Goal: Information Seeking & Learning: Learn about a topic

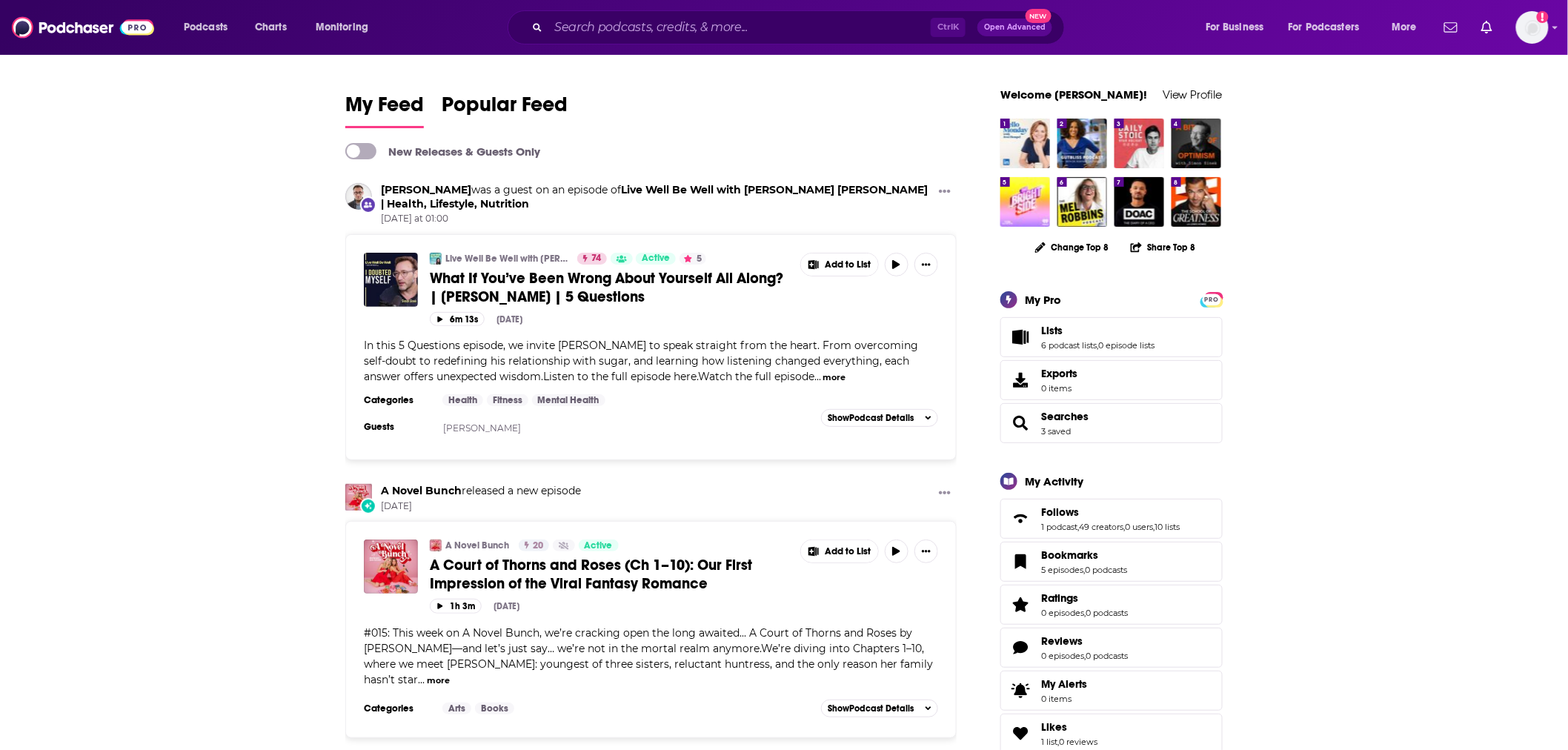
click at [669, 10] on div "Ctrl K Open Advanced New" at bounding box center [786, 27] width 557 height 34
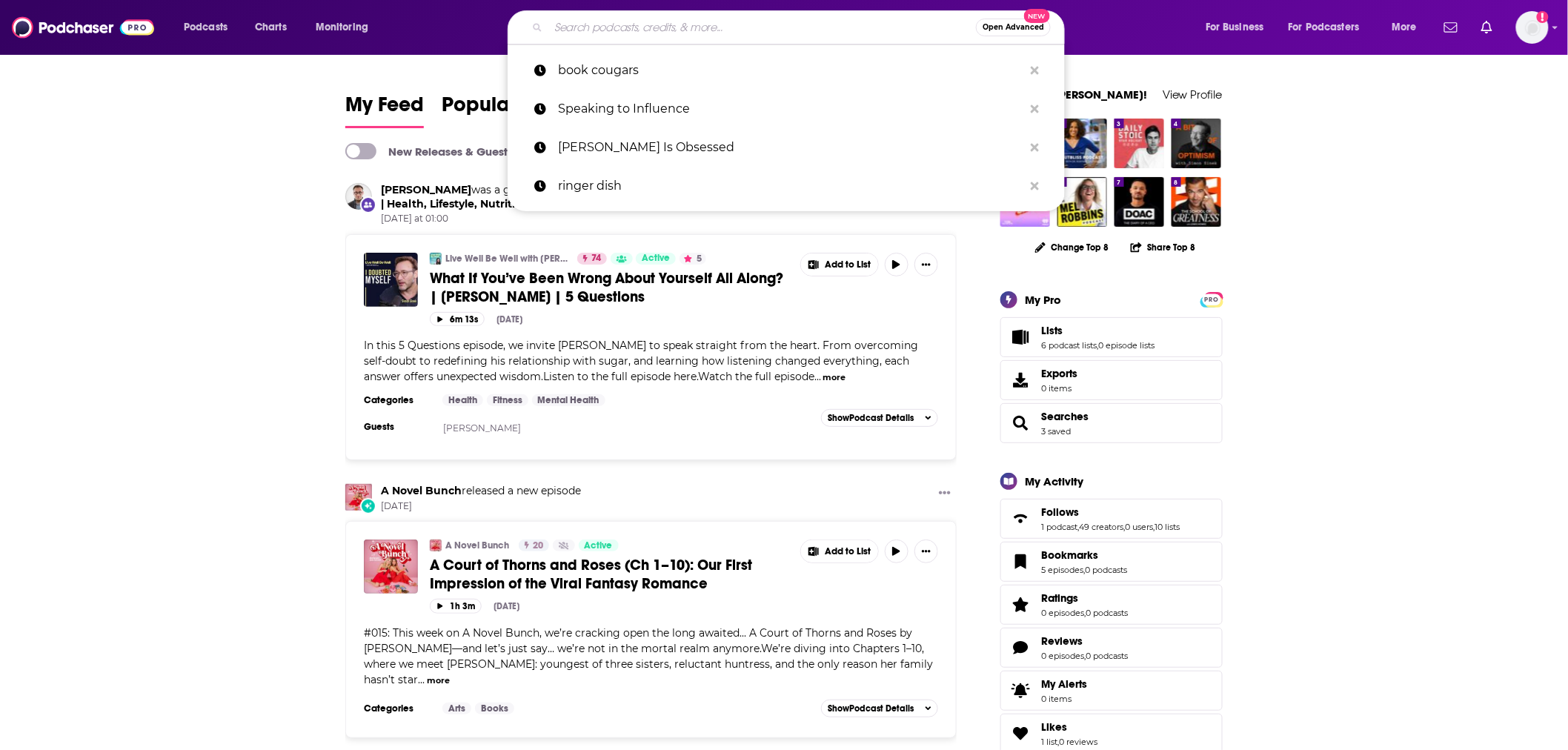
click at [667, 28] on input "Search podcasts, credits, & more..." at bounding box center [762, 27] width 427 height 24
paste input "We Can Do Hard Things"
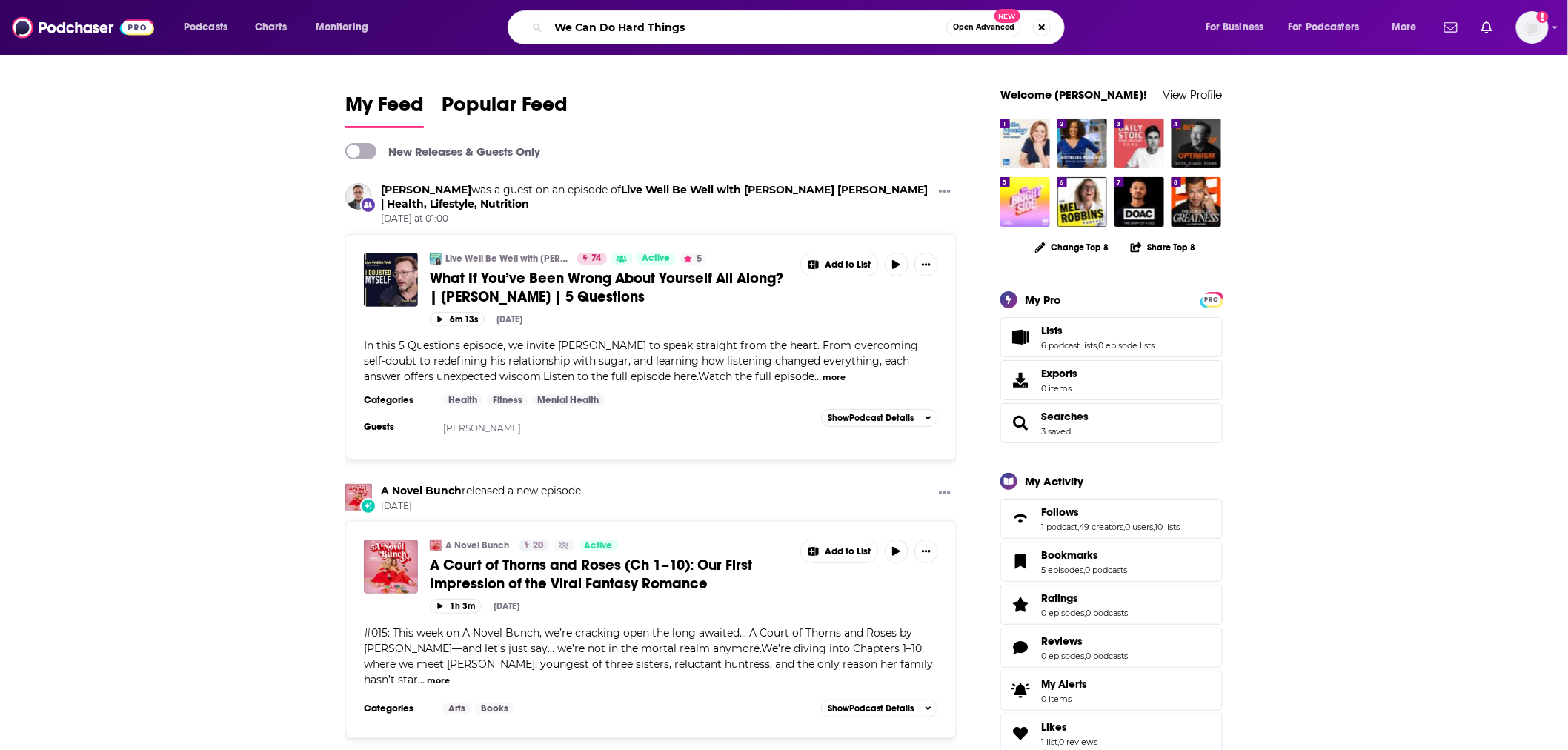
type input "We Can Do Hard Things"
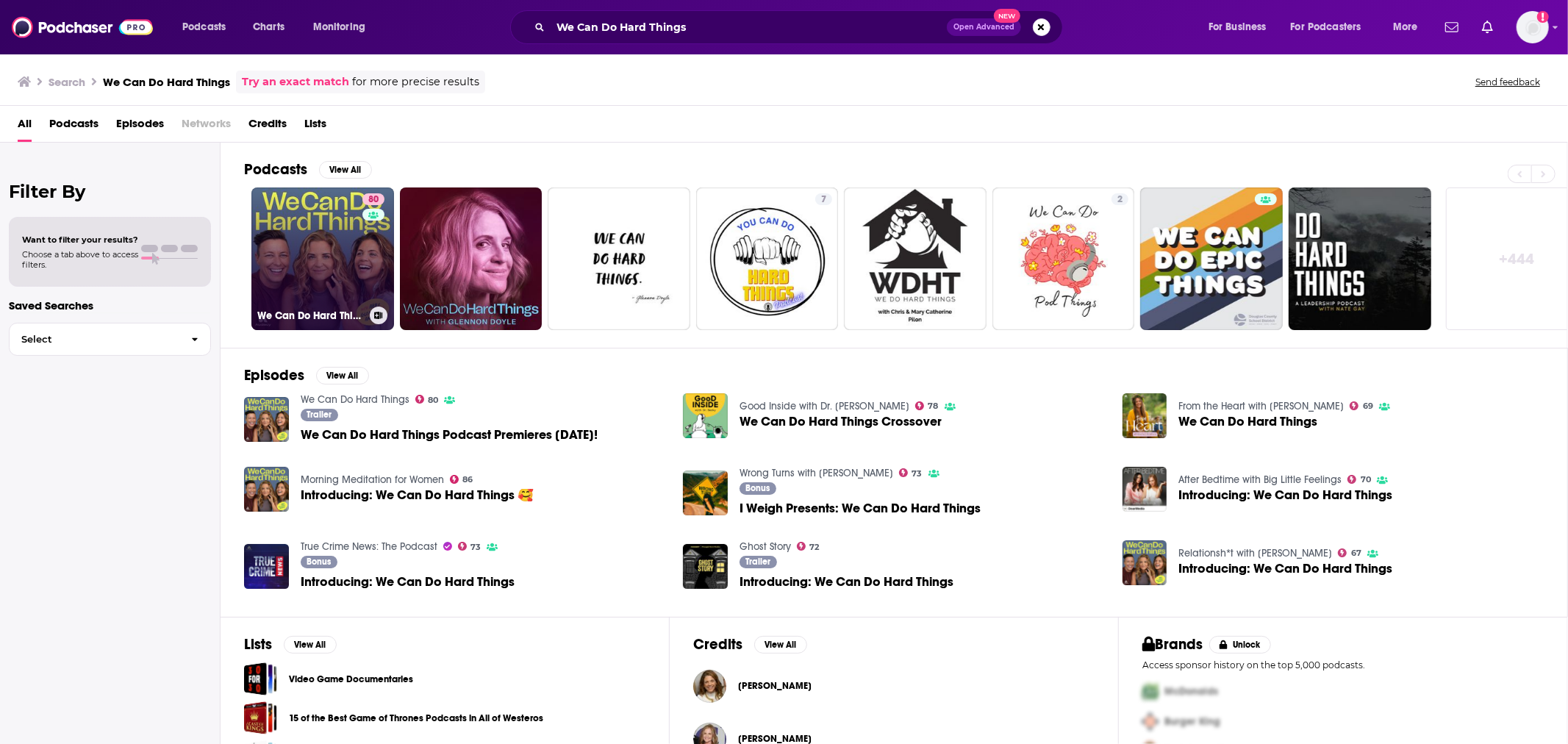
click at [324, 274] on link "80 We Can Do Hard Things" at bounding box center [323, 259] width 143 height 143
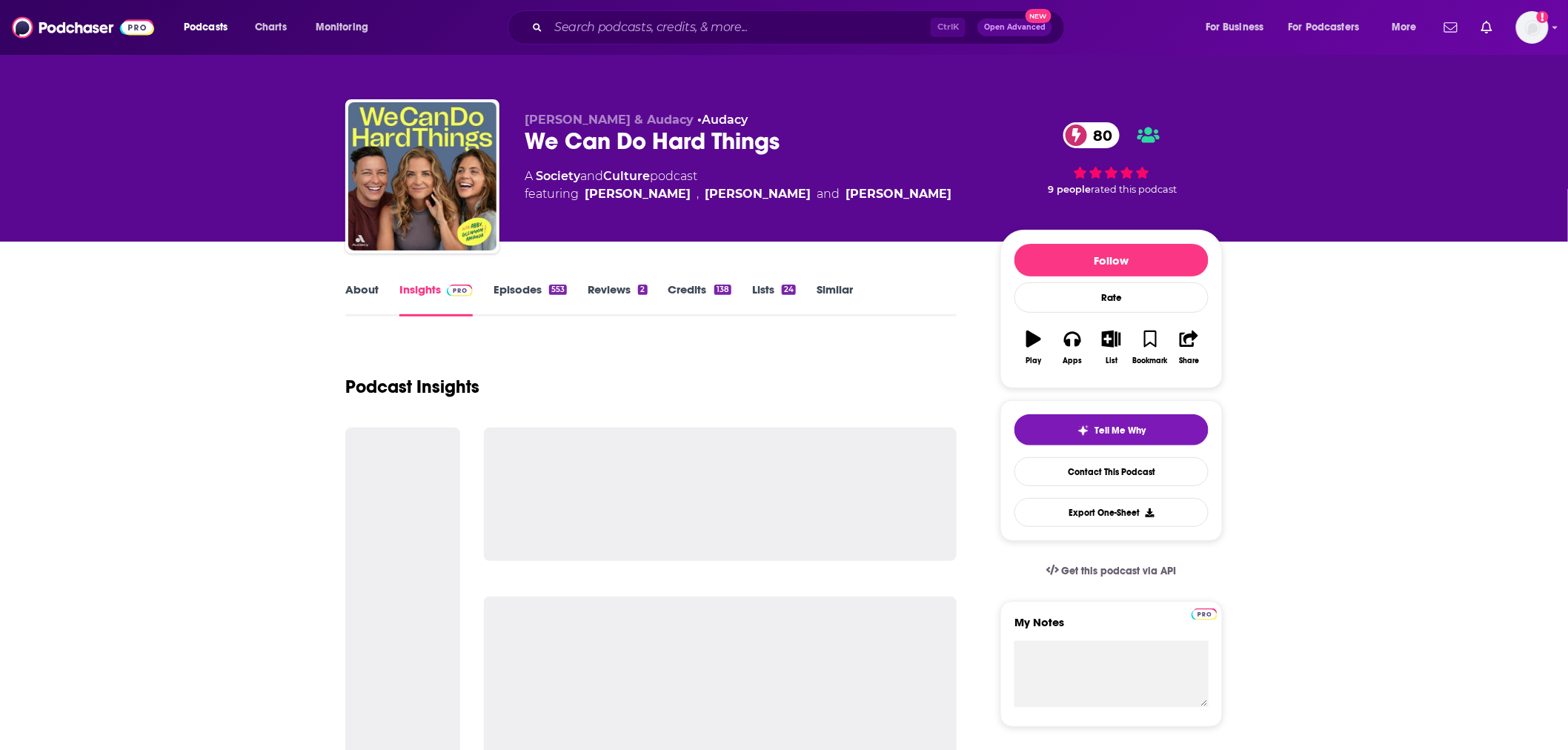
click at [426, 284] on link "Insights" at bounding box center [436, 300] width 73 height 34
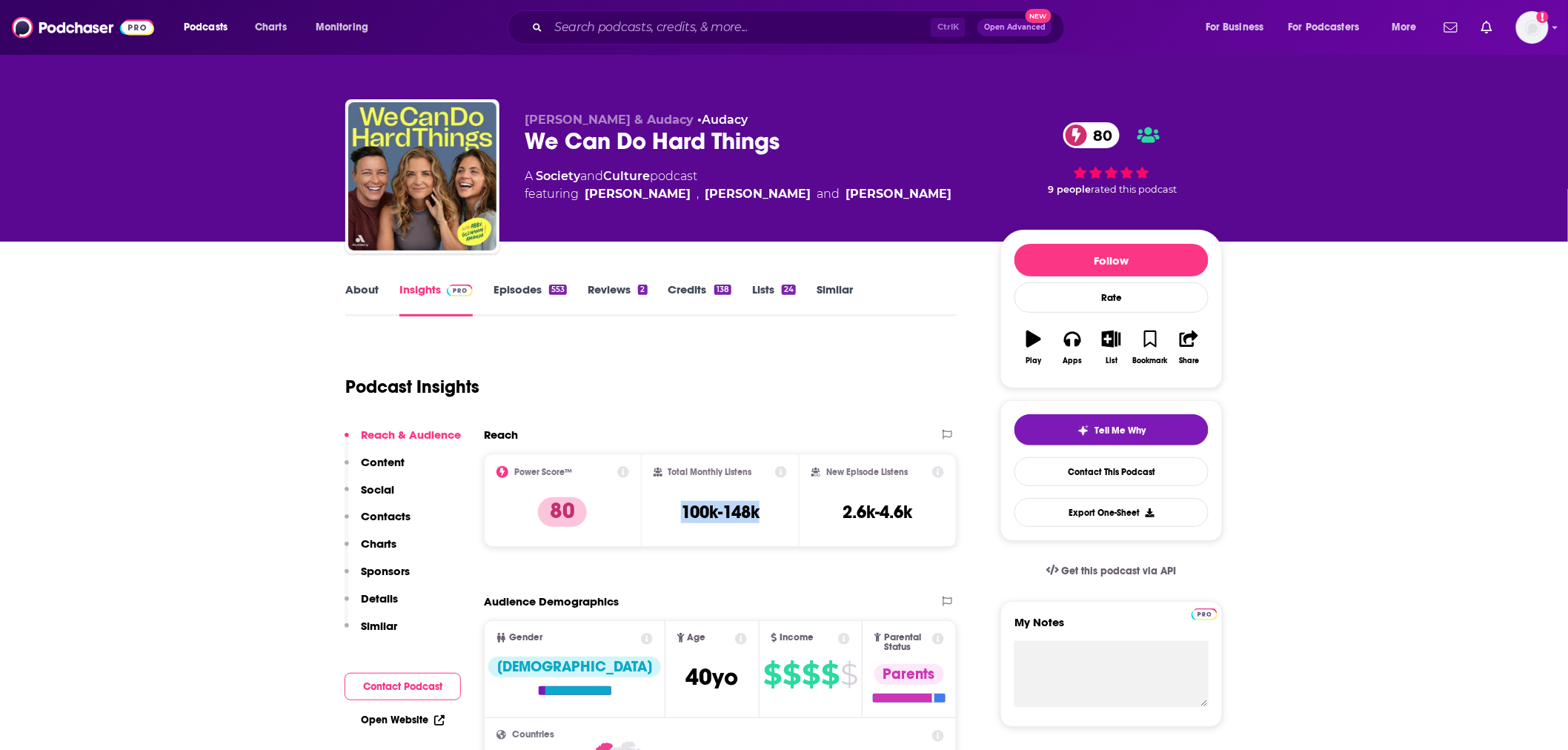
drag, startPoint x: 735, startPoint y: 509, endPoint x: 675, endPoint y: 509, distance: 60.0
click at [675, 509] on div "Total Monthly Listens 100k-148k" at bounding box center [721, 500] width 134 height 68
copy h3 "100k-148k"
click at [649, 36] on input "Search podcasts, credits, & more..." at bounding box center [739, 27] width 382 height 24
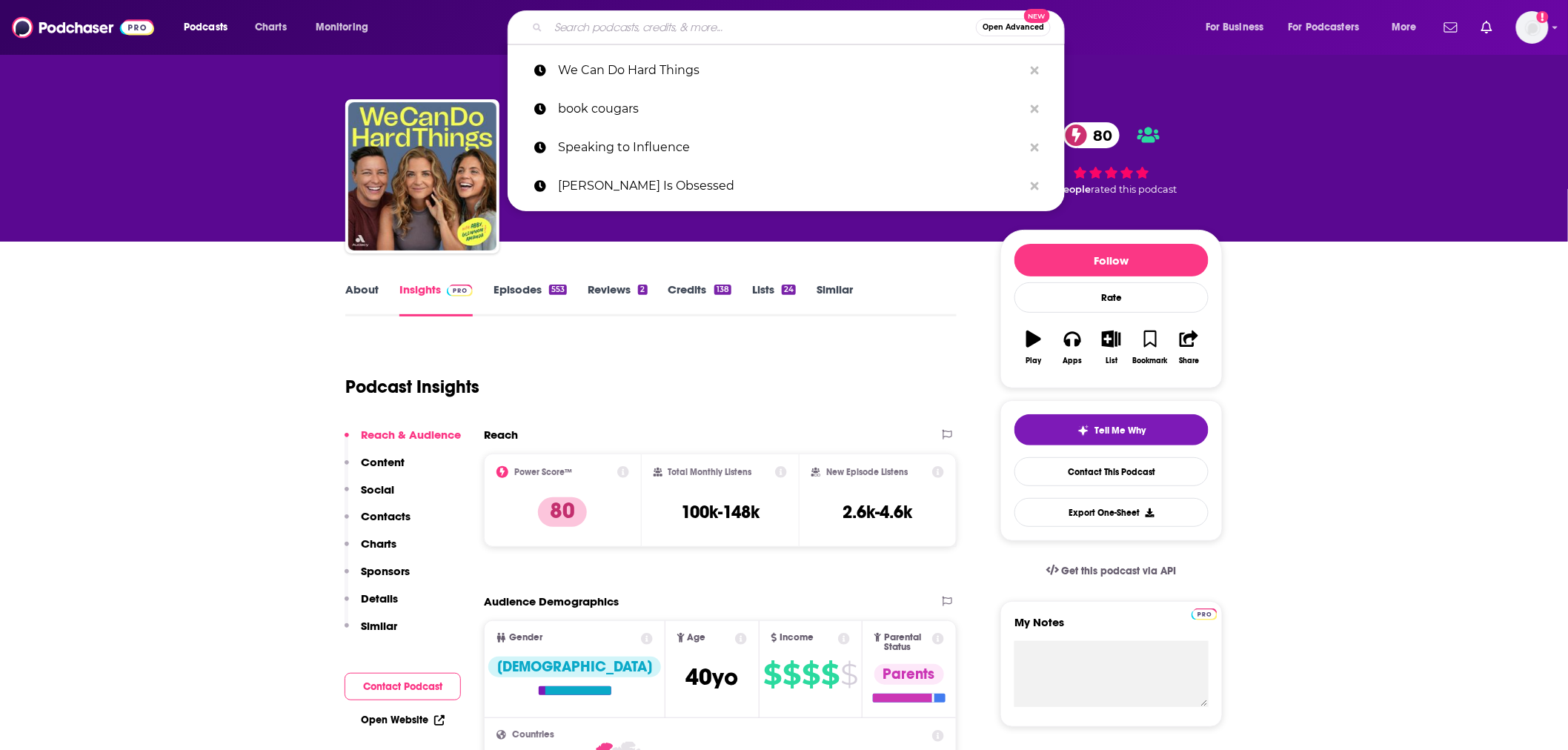
paste input "[URL][DOMAIN_NAME]"
type input "[URL][DOMAIN_NAME]"
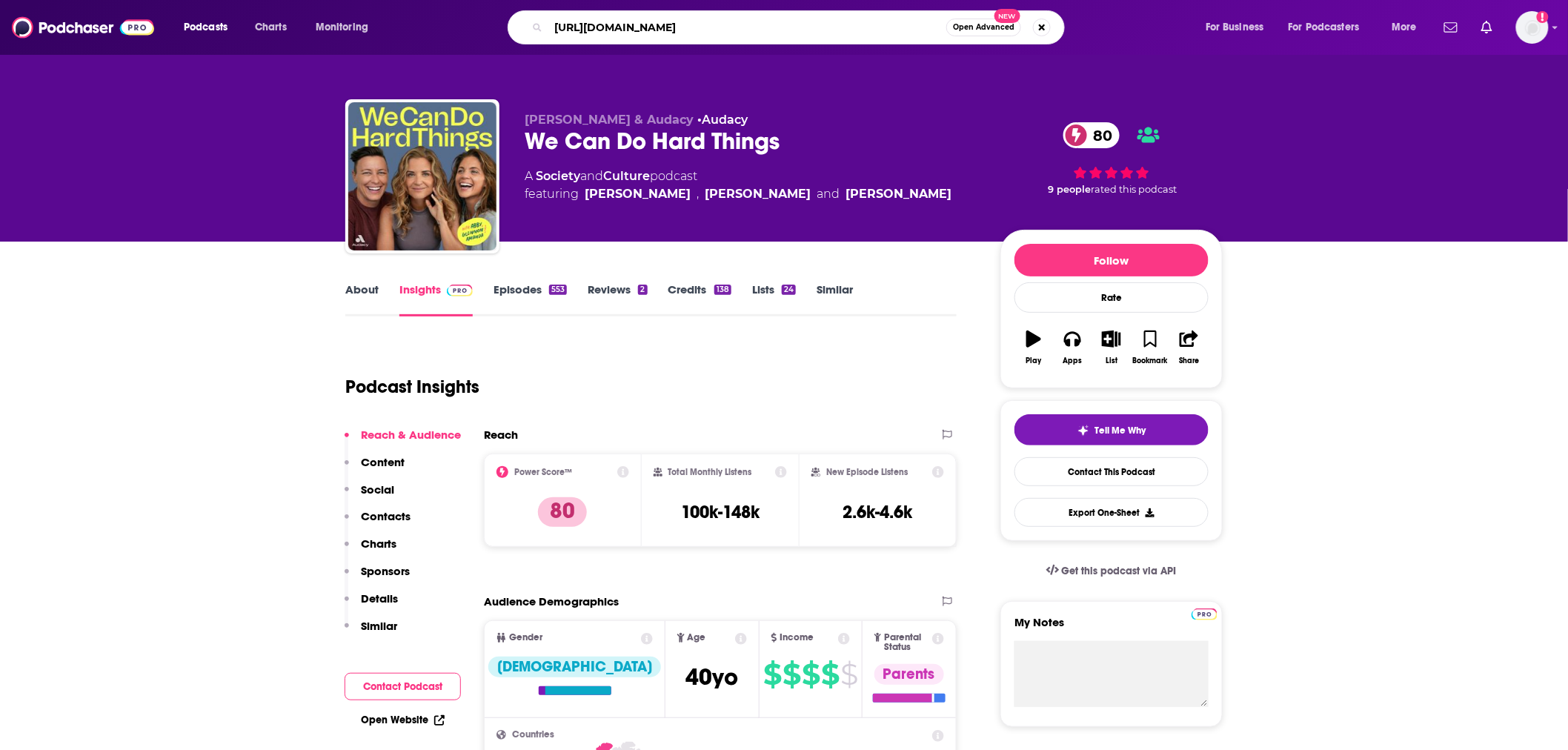
scroll to position [0, 282]
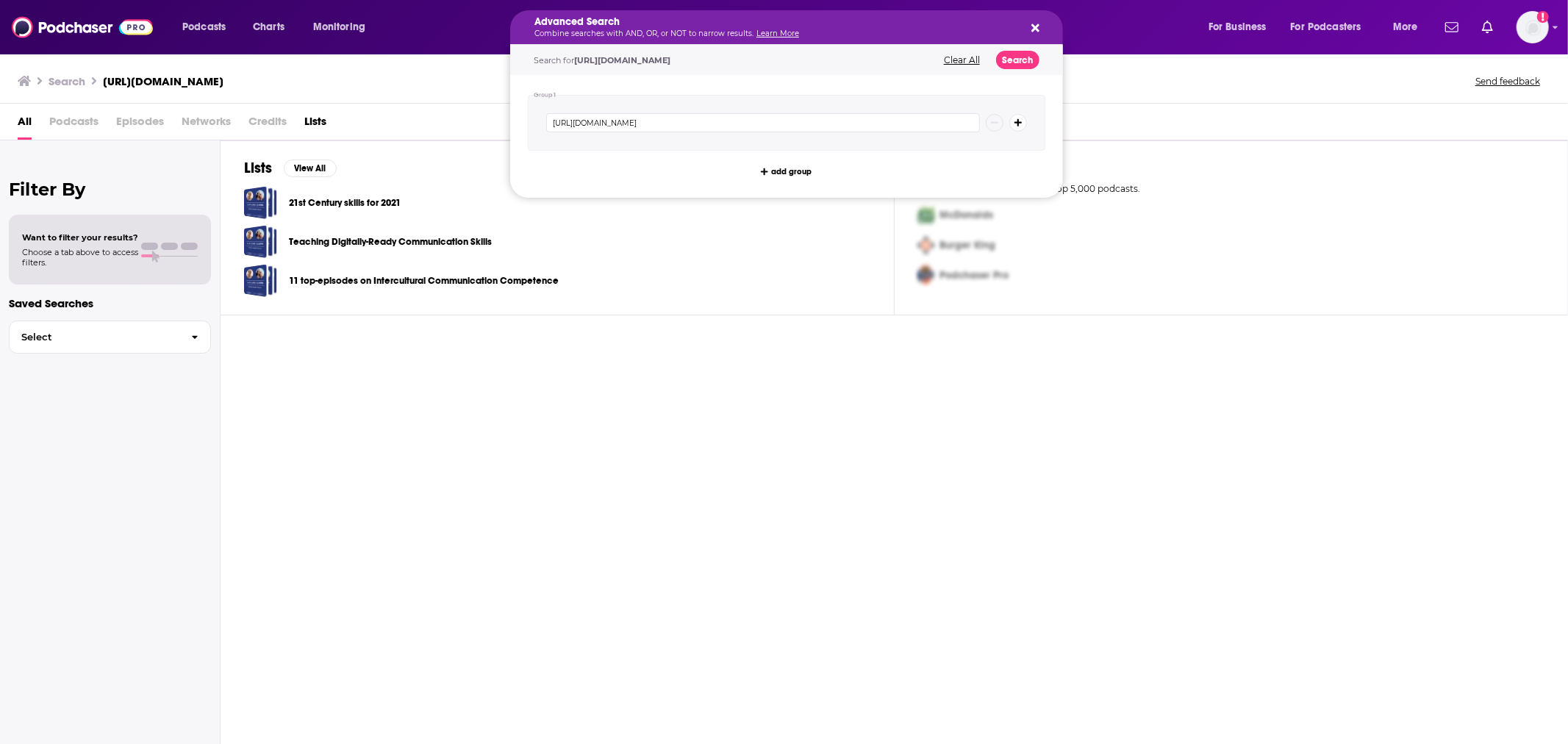
click at [1039, 27] on div "Advanced Search Combine searches with AND, OR, or NOT to narrow results. Learn …" at bounding box center [786, 27] width 553 height 34
click at [1029, 28] on button "Search podcasts, credits, & more..." at bounding box center [1033, 27] width 12 height 12
click at [963, 55] on button "Clear All" at bounding box center [961, 60] width 45 height 10
click at [646, 128] on input "Search podcasts, credits, & more..." at bounding box center [763, 123] width 434 height 19
paste input "[PERSON_NAME] Show"
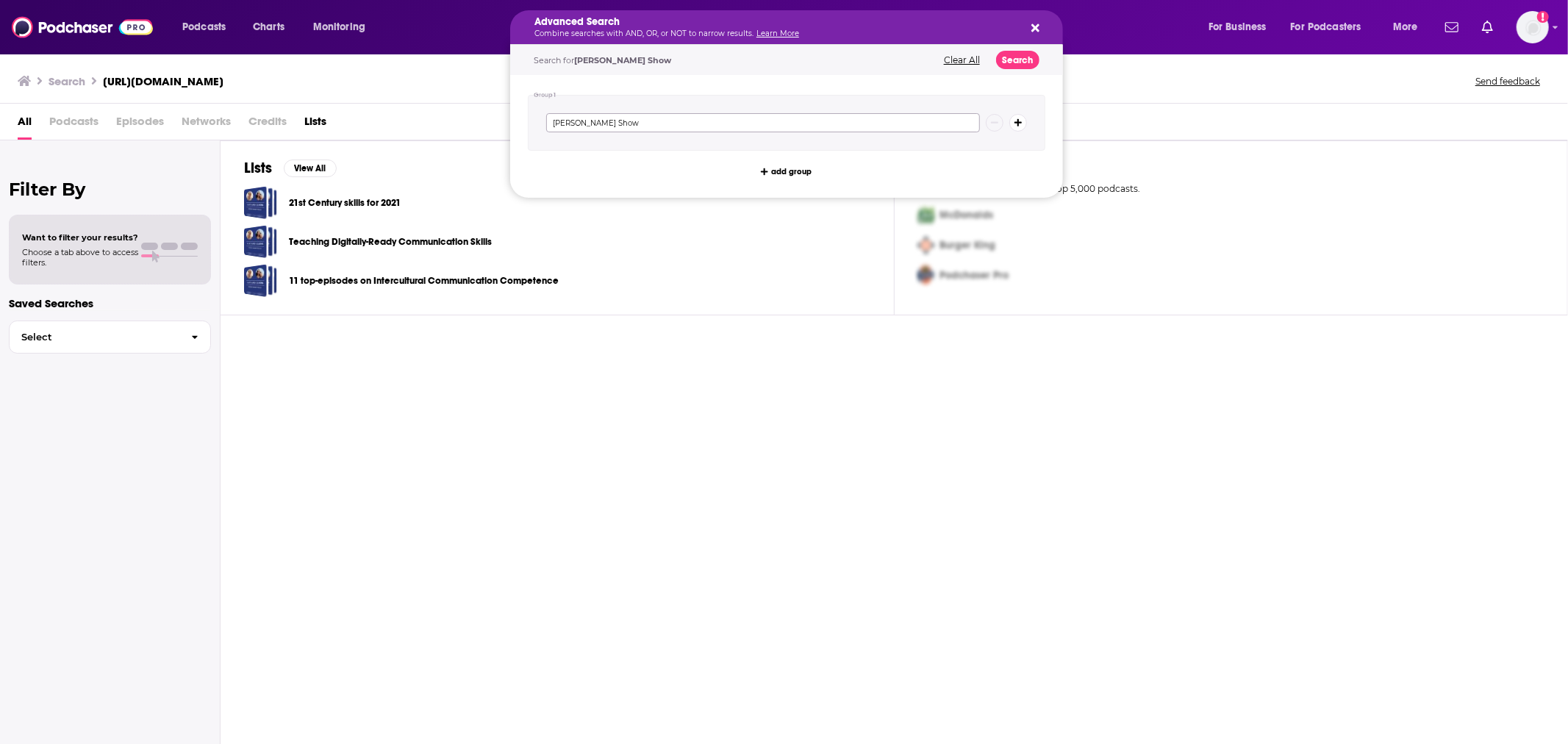
type input "[PERSON_NAME] Show"
click at [1017, 63] on button "Search" at bounding box center [1017, 60] width 43 height 18
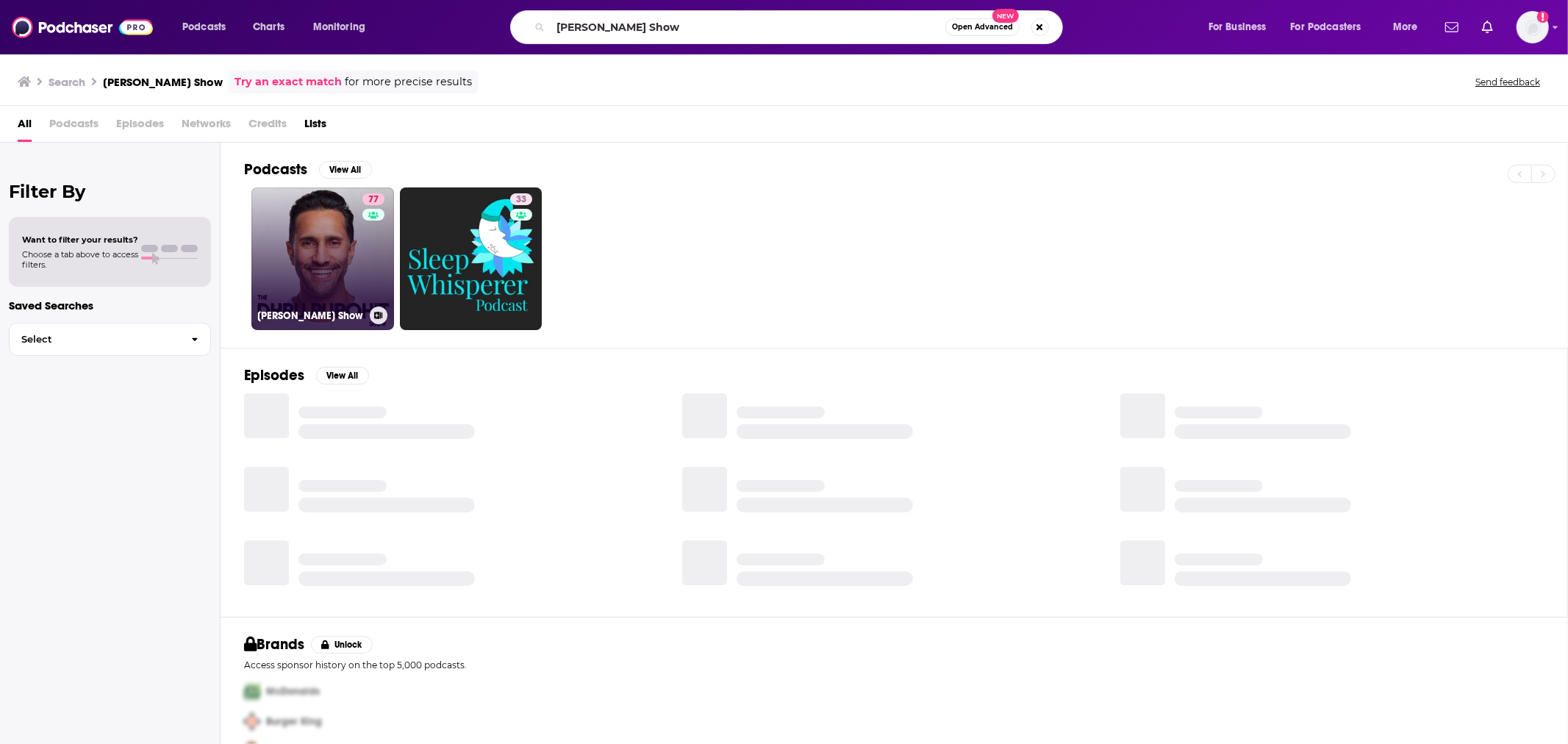
click at [342, 291] on link "77 [PERSON_NAME] Show" at bounding box center [323, 259] width 143 height 143
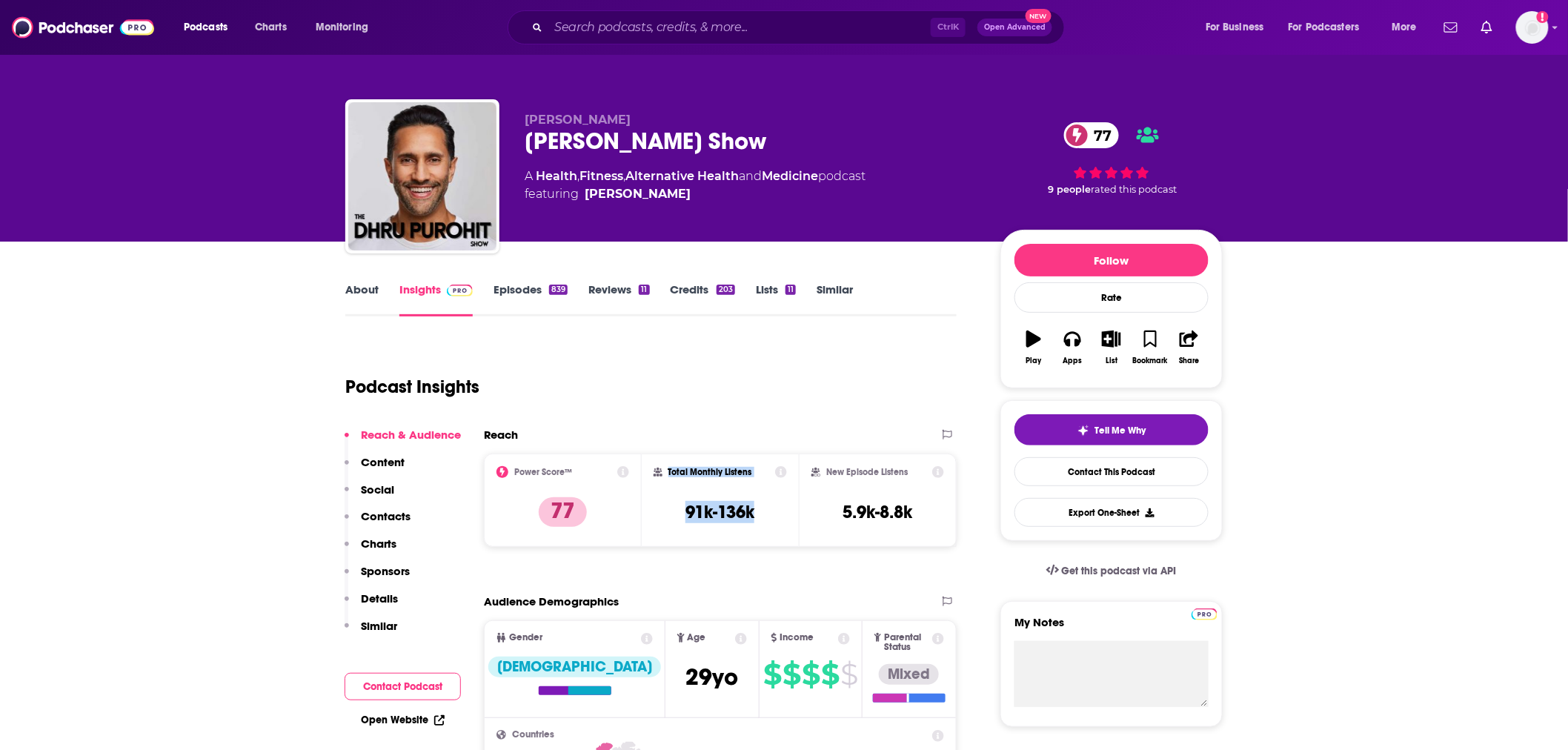
drag, startPoint x: 752, startPoint y: 511, endPoint x: 643, endPoint y: 508, distance: 109.0
click at [643, 508] on div "Total Monthly Listens 91k-136k" at bounding box center [721, 500] width 158 height 93
copy div "Total Monthly Listens 91k-136k"
click at [534, 292] on link "Episodes 839" at bounding box center [531, 300] width 74 height 34
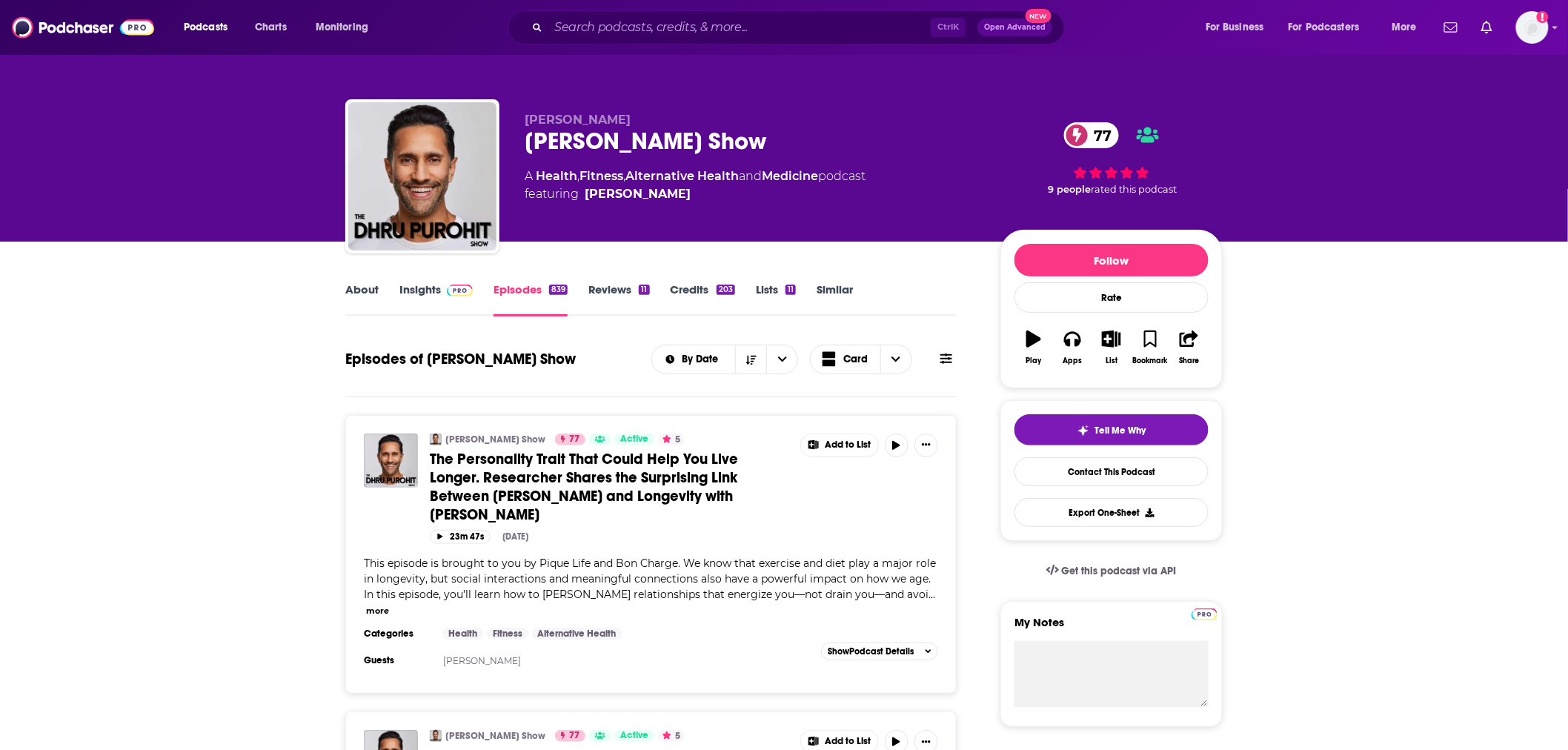
click at [530, 464] on span "The Personality Trait That Could Help You Live Longer. Researcher Shares the Su…" at bounding box center [583, 487] width 308 height 74
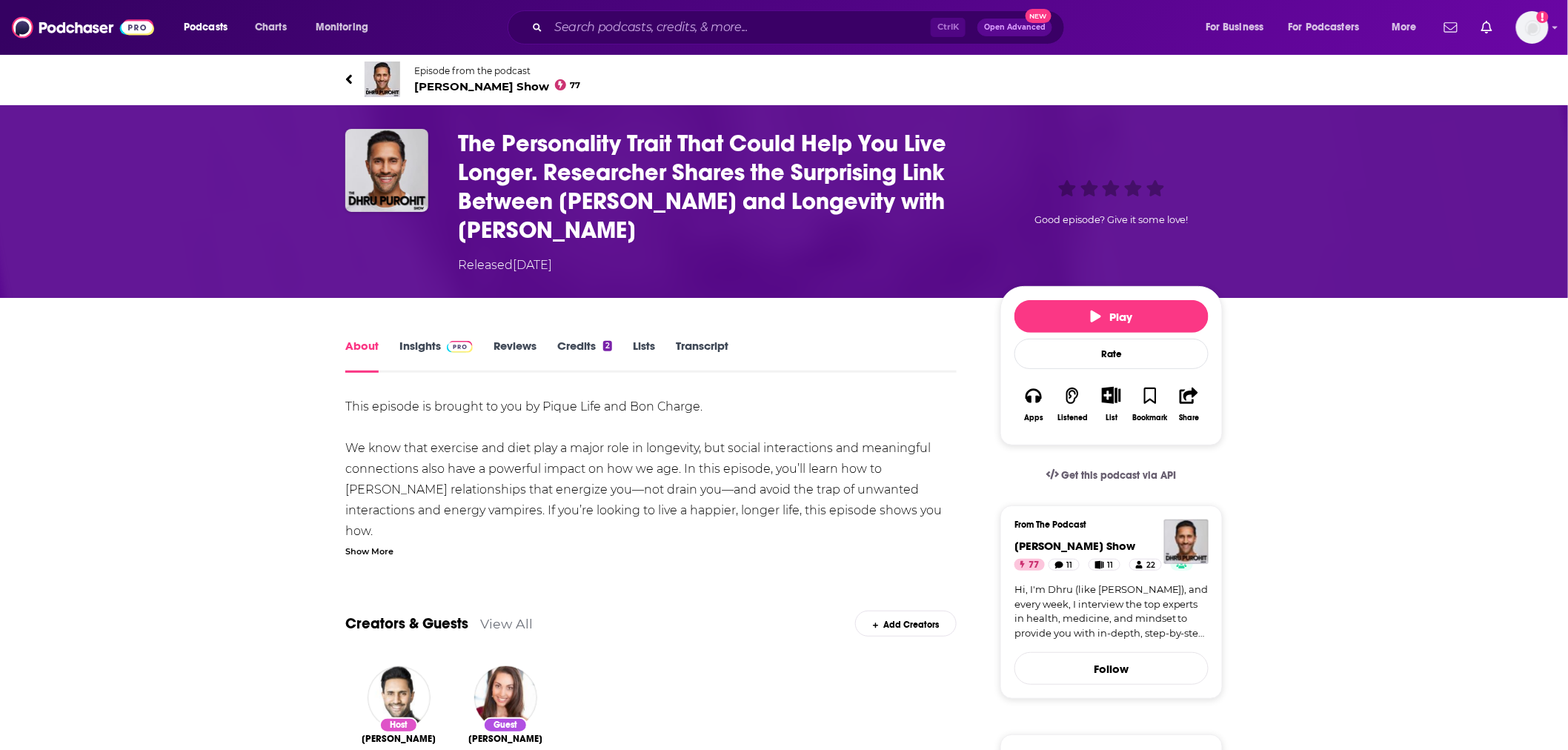
click at [694, 343] on link "Transcript" at bounding box center [702, 355] width 53 height 34
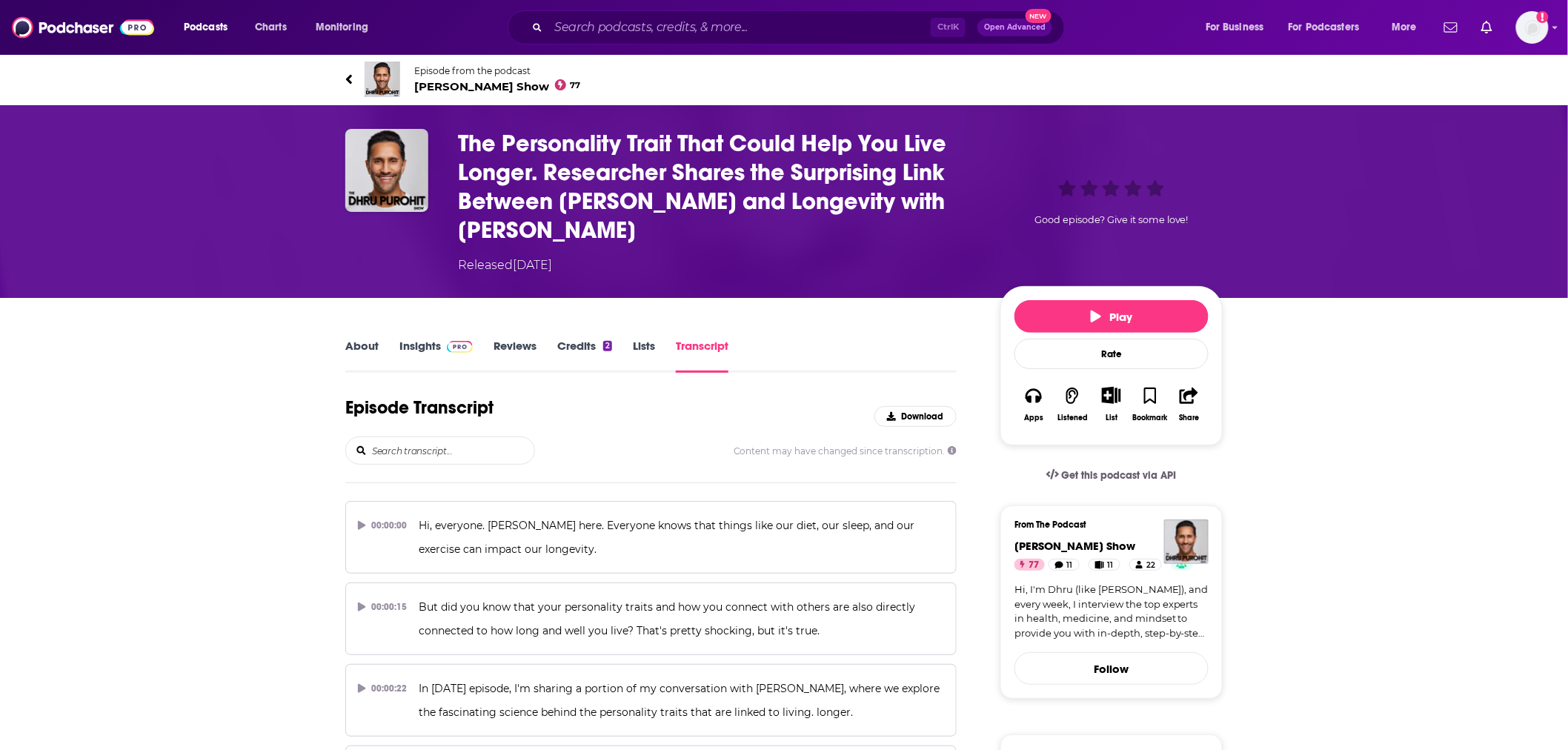
click at [516, 459] on input "search" at bounding box center [452, 450] width 164 height 27
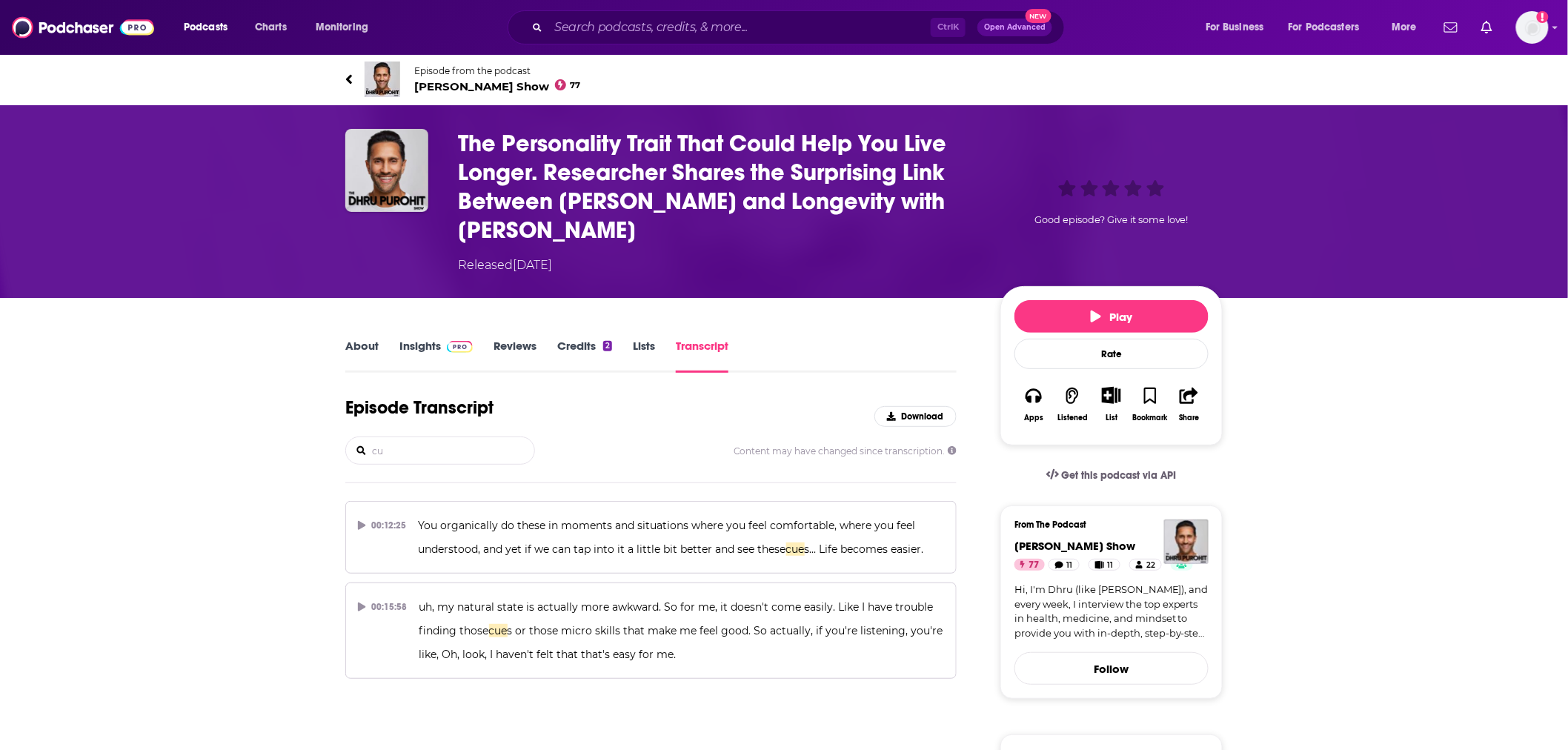
type input "c"
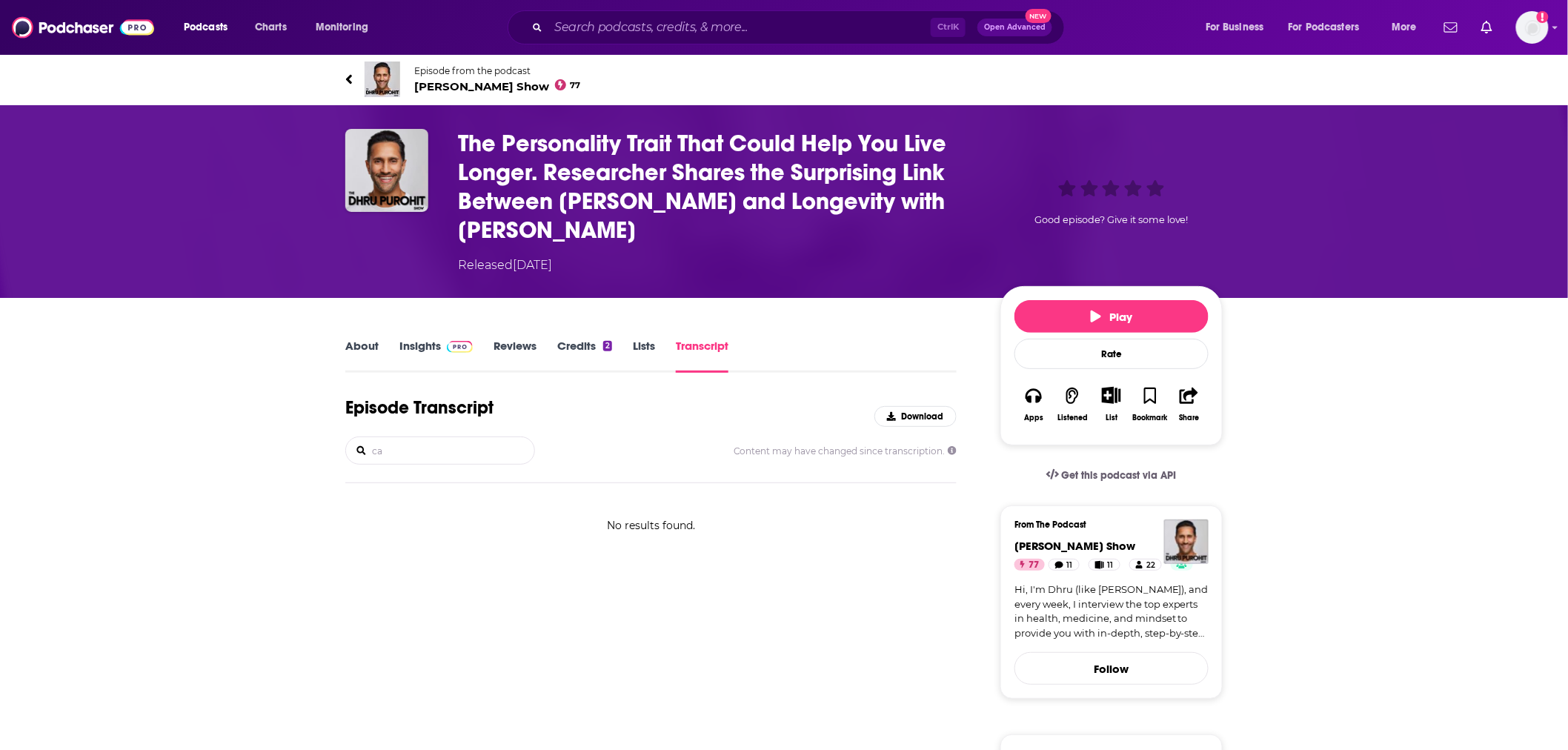
type input "c"
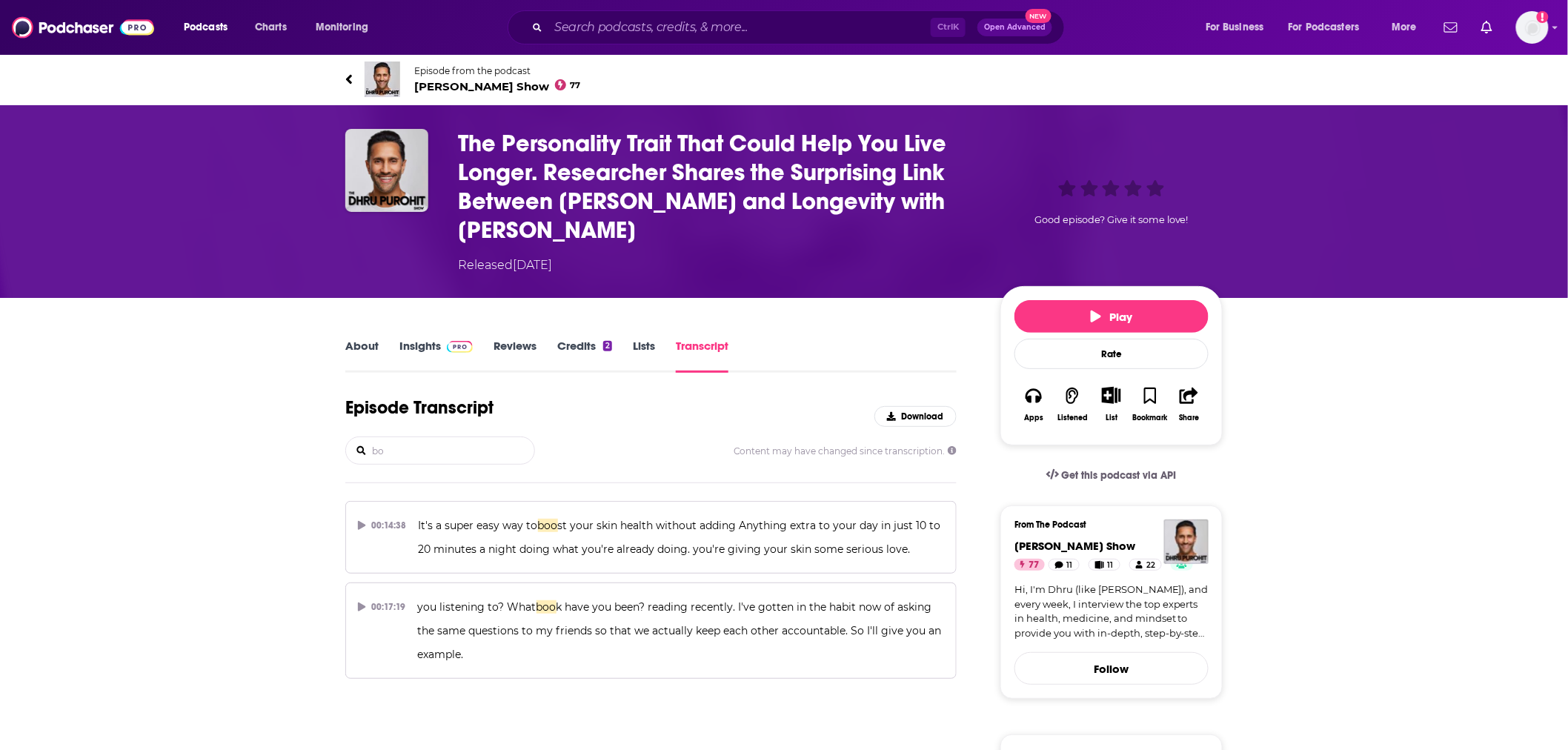
type input "b"
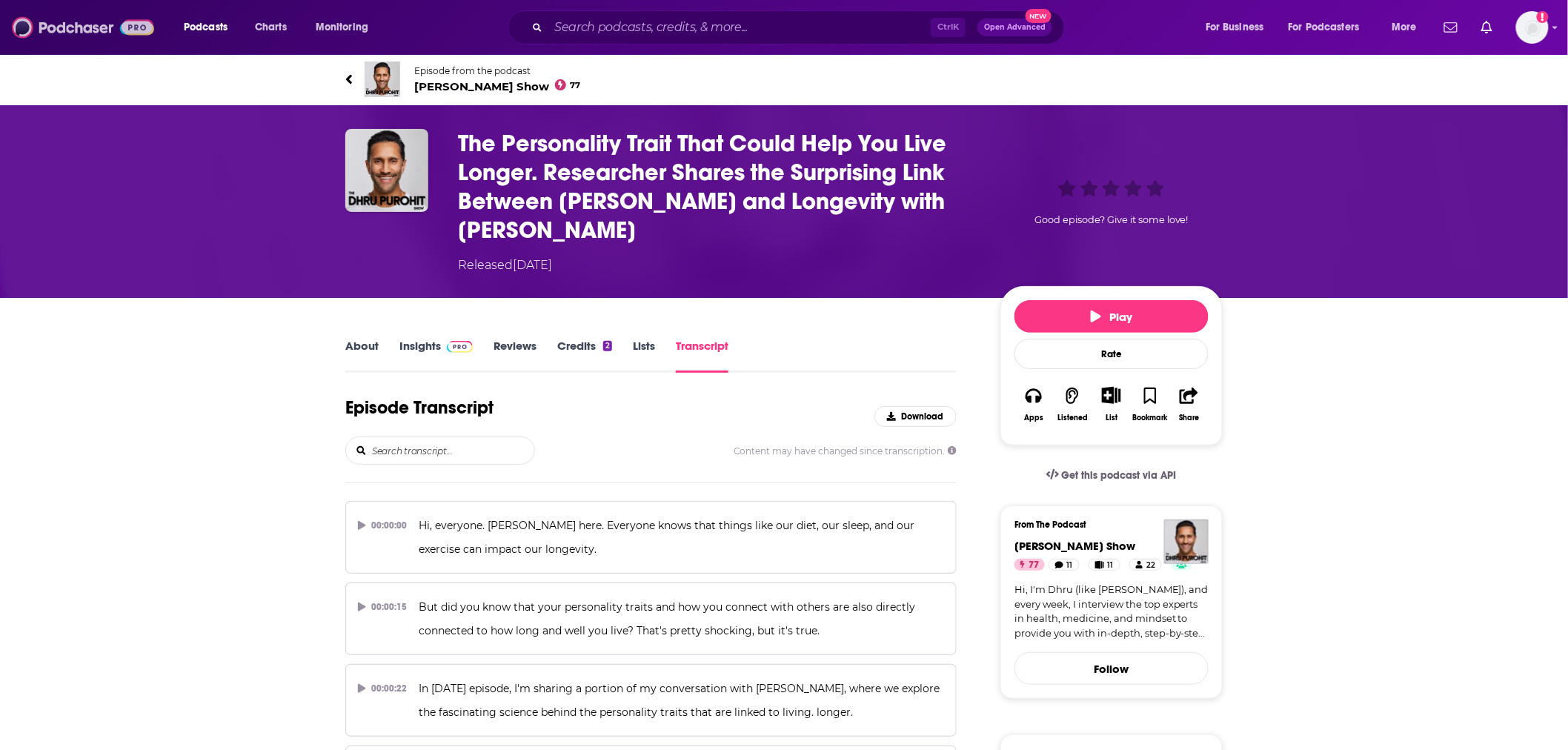
click at [82, 32] on img at bounding box center [83, 27] width 142 height 28
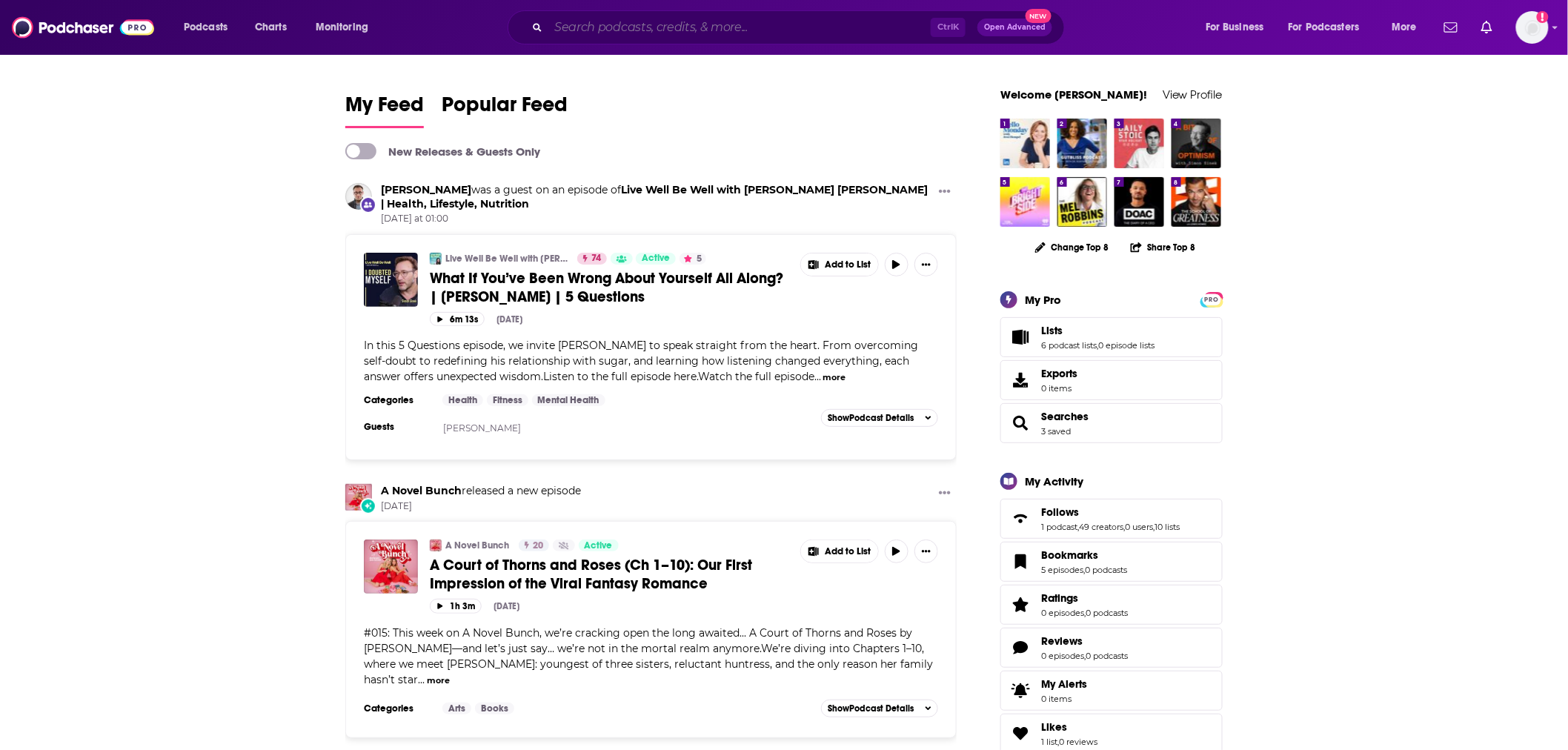
click at [672, 33] on input "Search podcasts, credits, & more..." at bounding box center [739, 27] width 382 height 24
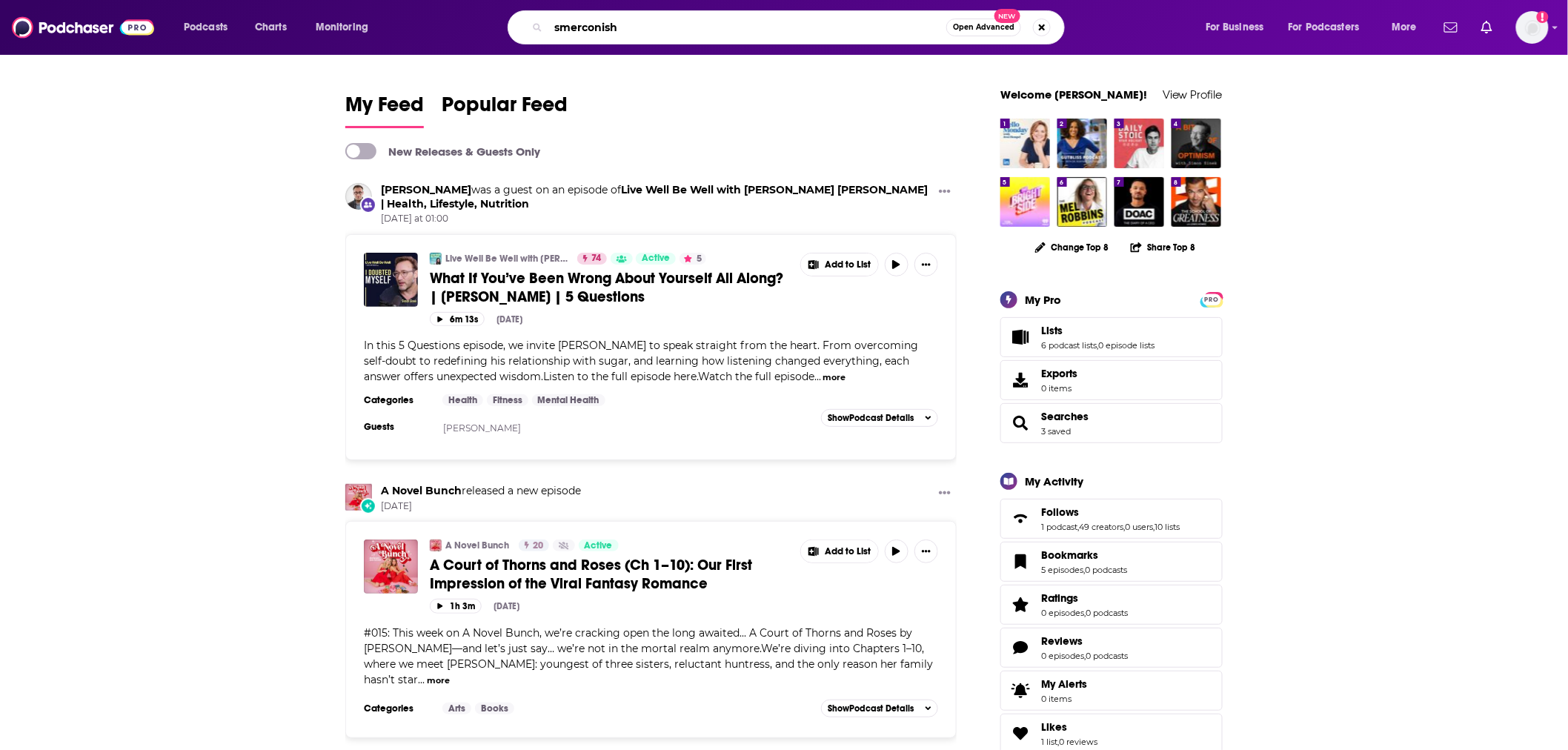
type input "smerconish"
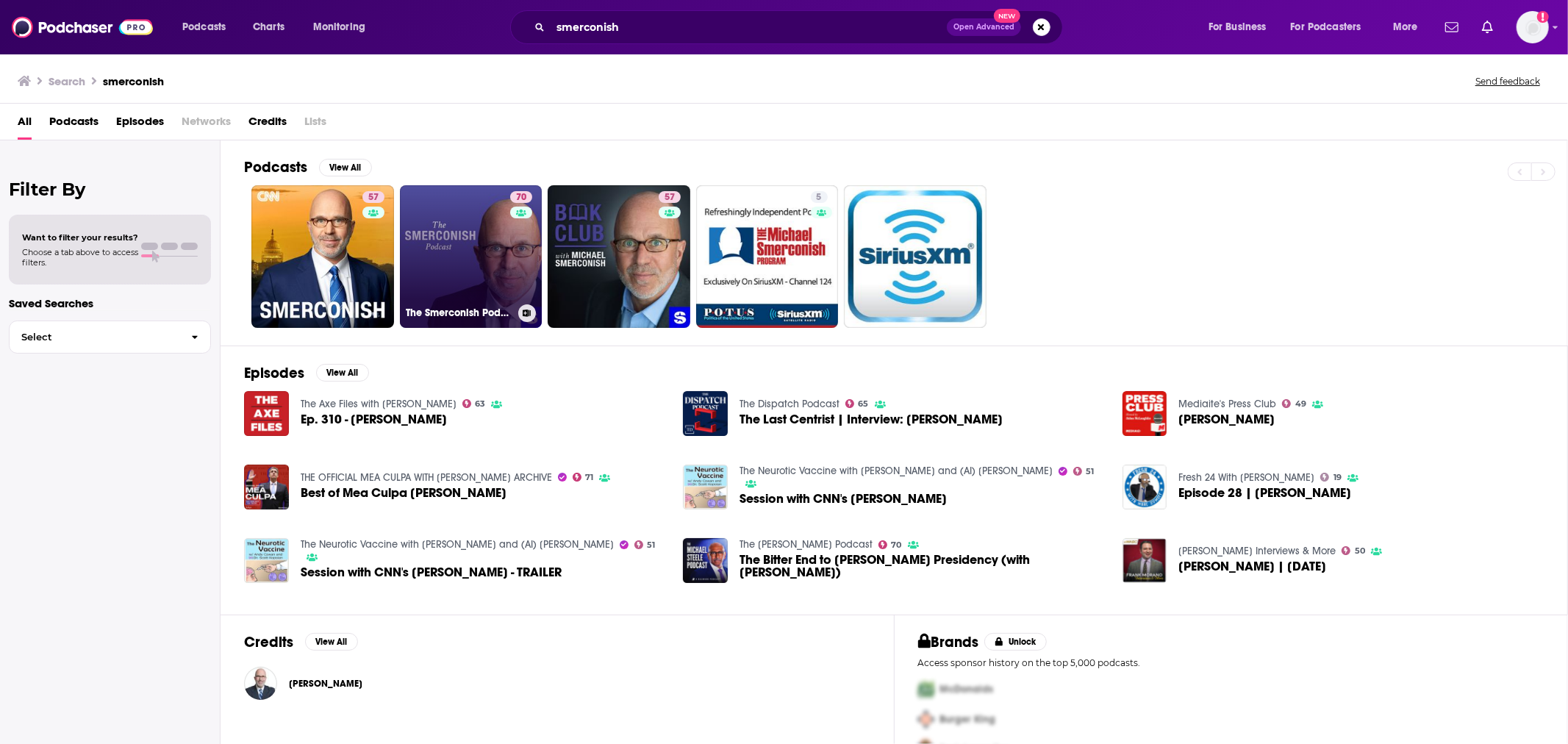
click at [467, 271] on link "70 The Smerconish Podcast" at bounding box center [471, 257] width 143 height 143
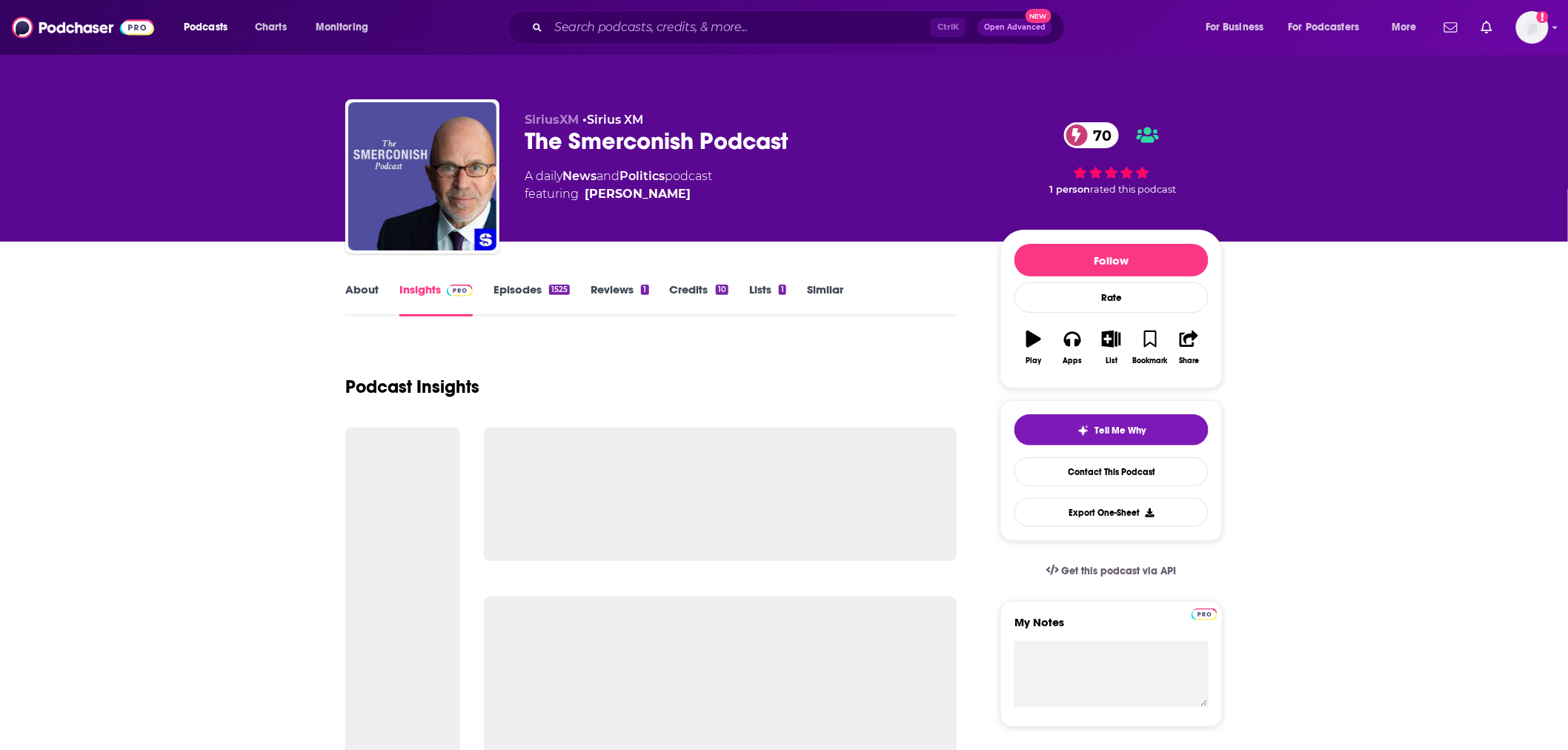
click at [522, 292] on link "Episodes 1525" at bounding box center [531, 300] width 76 height 34
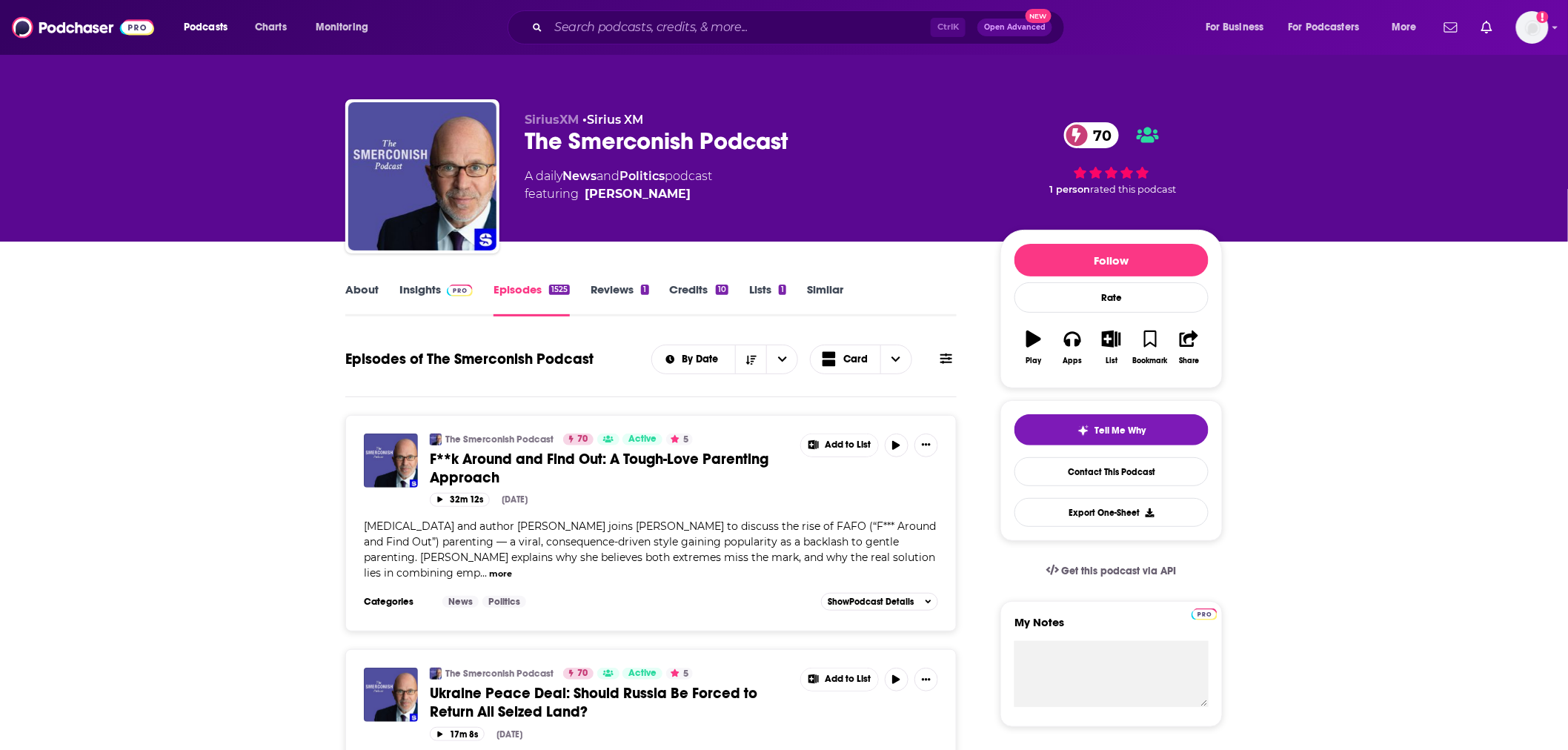
scroll to position [165, 0]
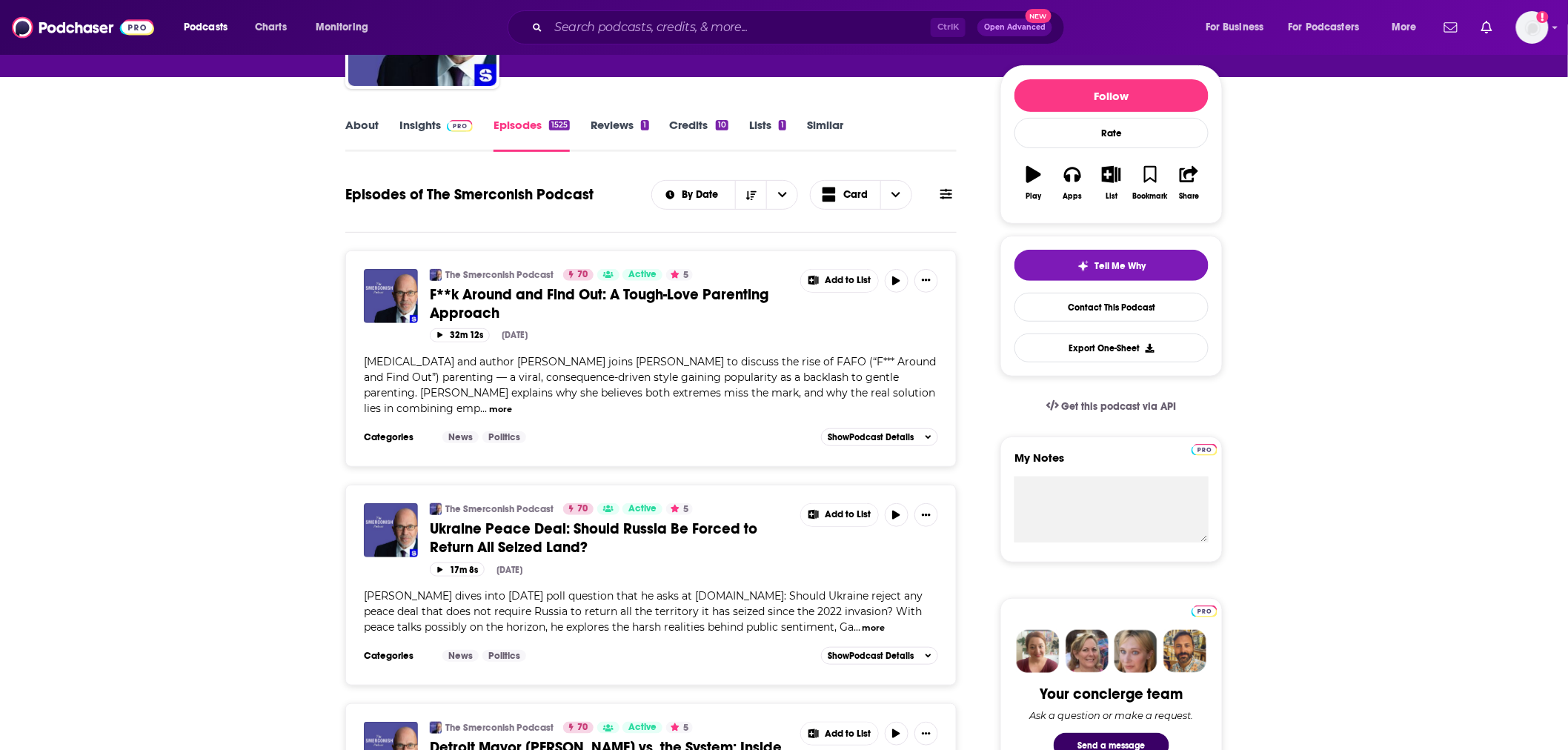
click at [666, 283] on div "The Smerconish Podcast 70 Active 5 F**k Around and Find Out: A Tough-Love Paren…" at bounding box center [609, 296] width 360 height 53
click at [666, 291] on span "F**k Around and Find Out: A Tough-Love Parenting Approach" at bounding box center [599, 304] width 338 height 37
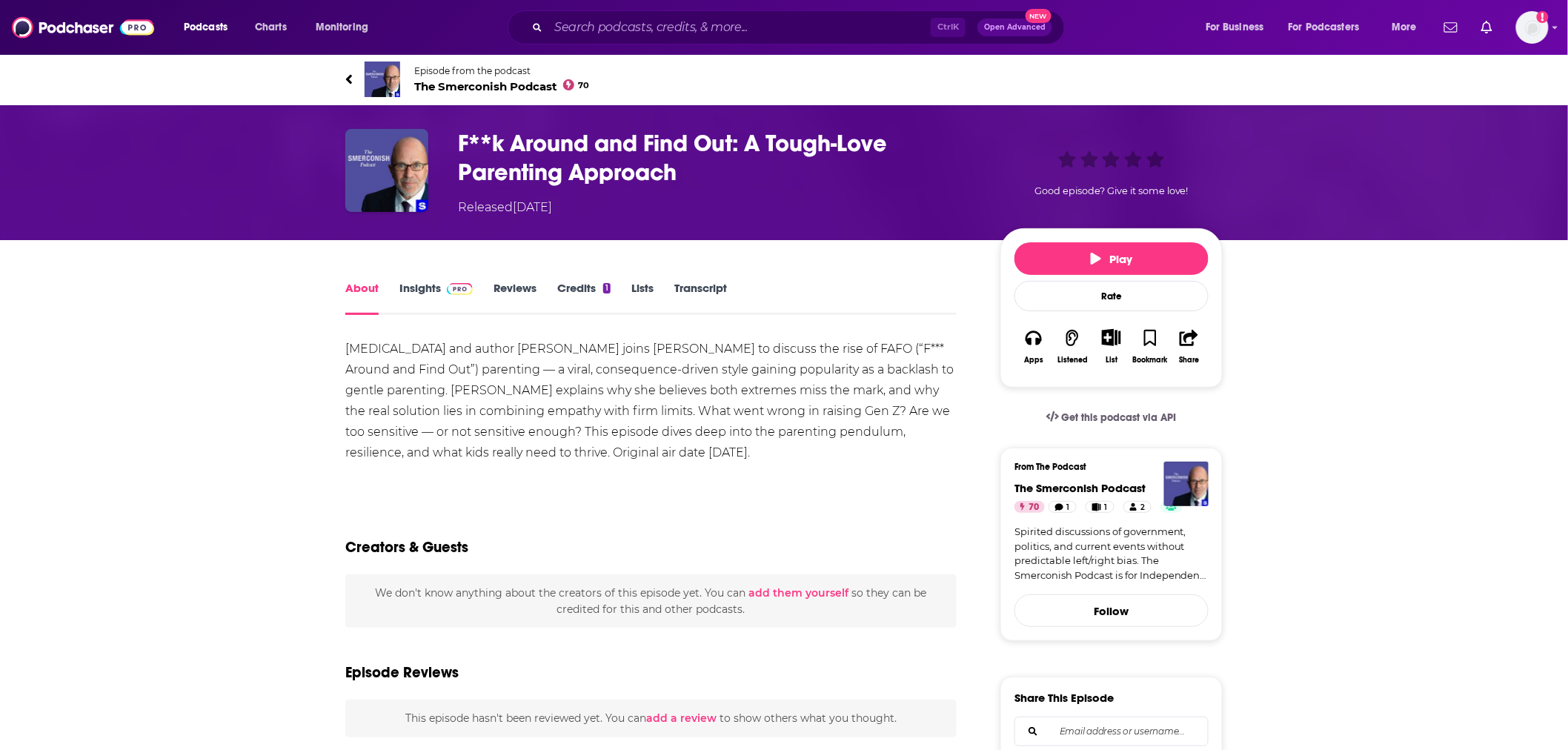
click at [724, 287] on link "Transcript" at bounding box center [701, 298] width 53 height 34
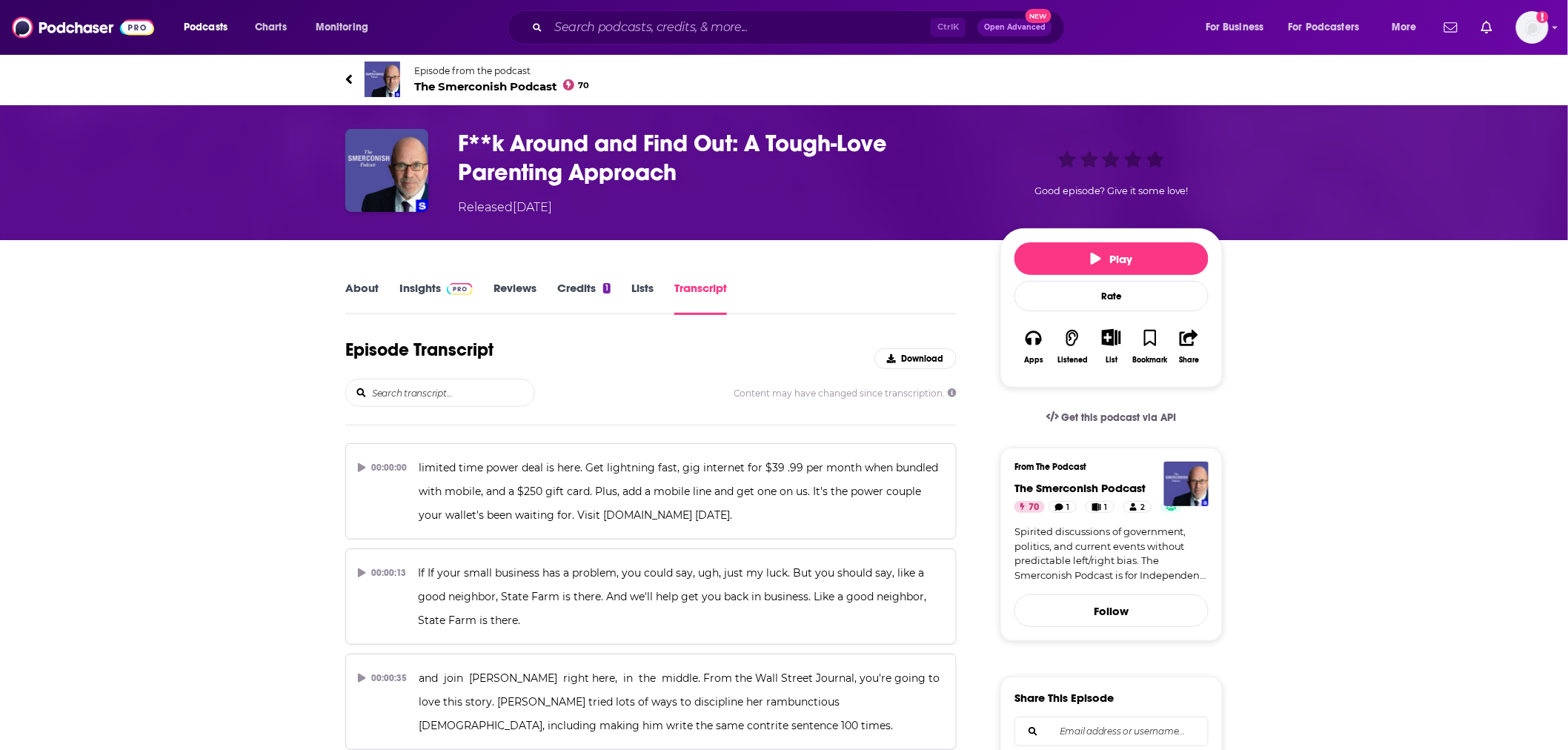
click at [439, 380] on input "search" at bounding box center [452, 392] width 164 height 27
type input "being there"
click at [510, 89] on span "The Smerconish Podcast 70" at bounding box center [502, 86] width 176 height 14
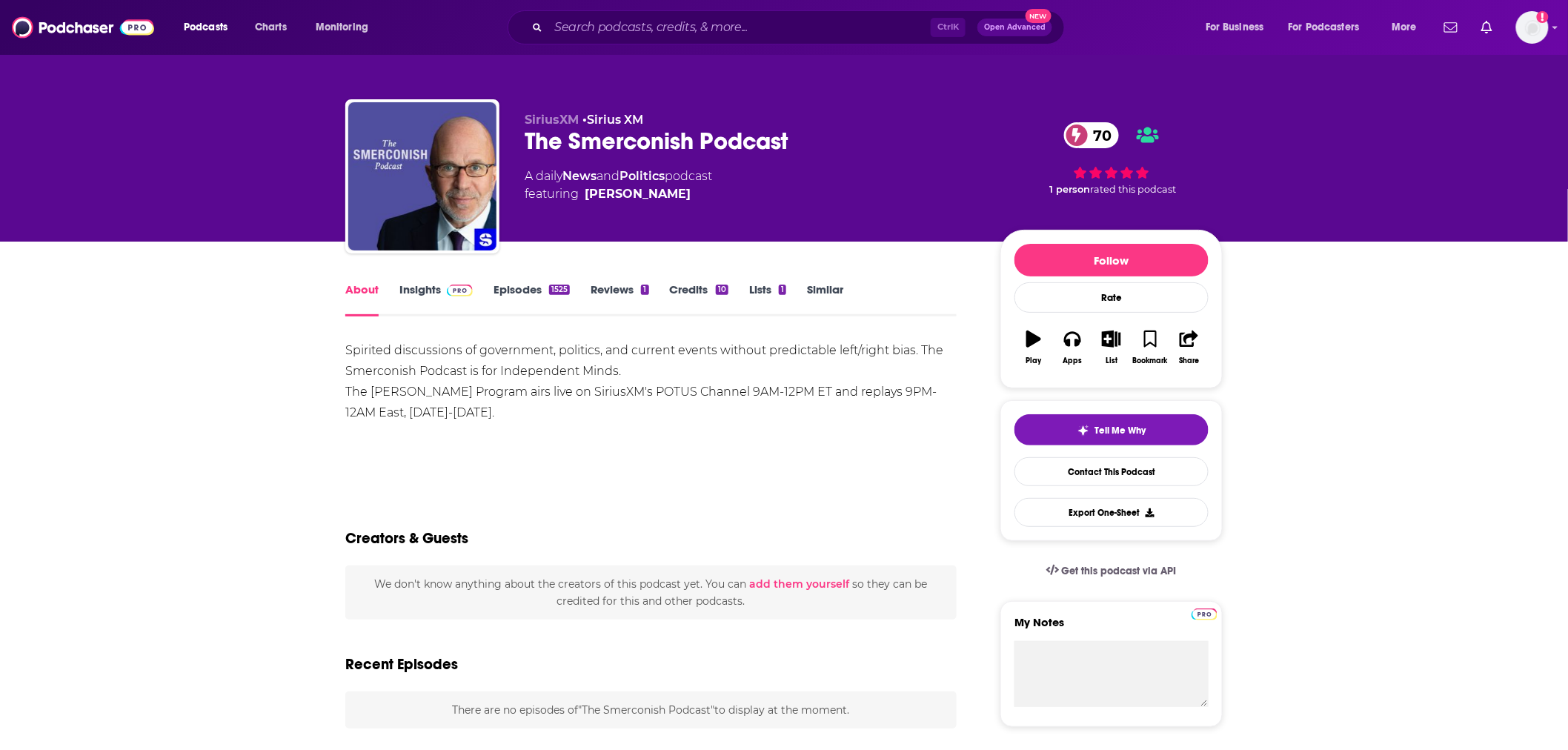
click at [431, 288] on link "Insights" at bounding box center [436, 300] width 73 height 34
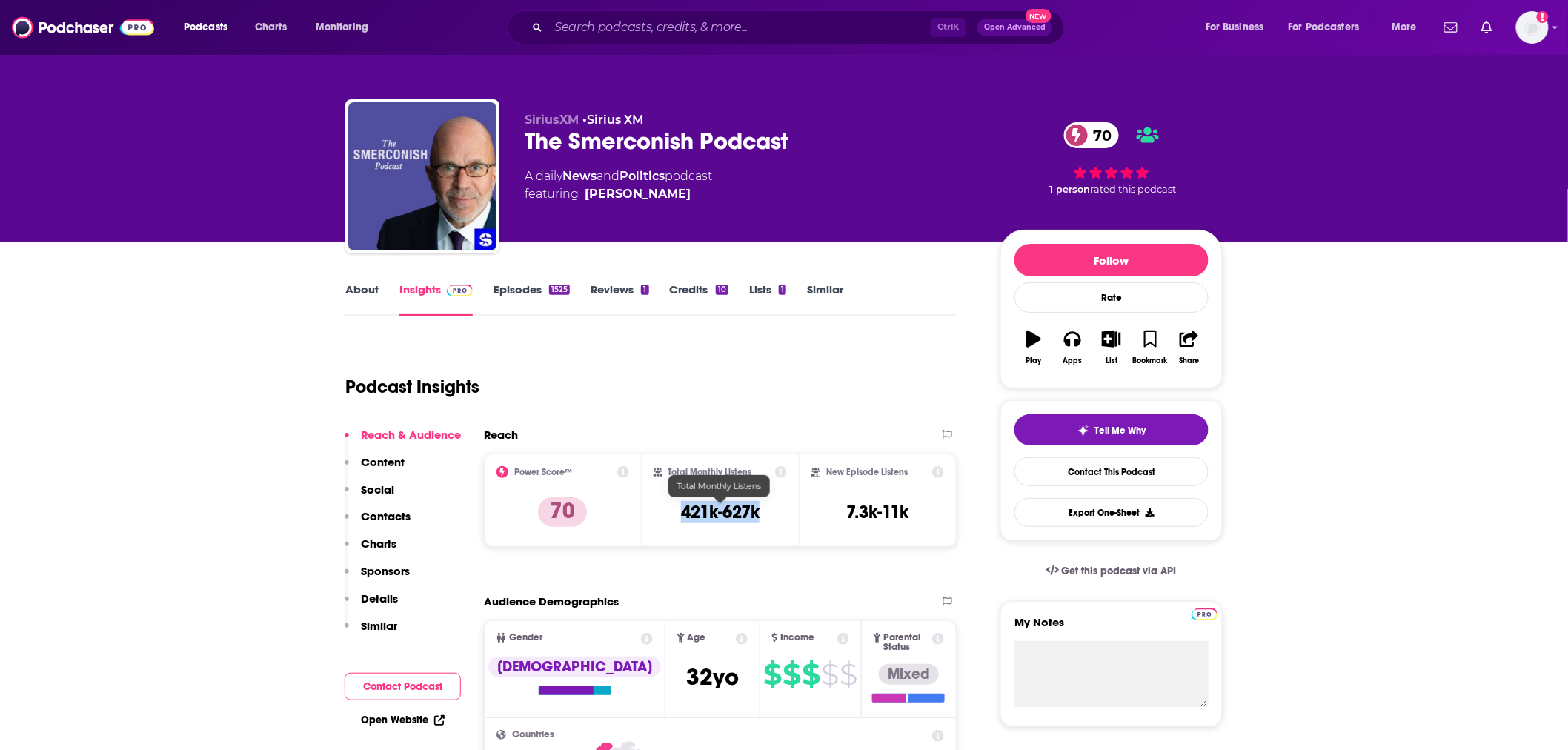
drag, startPoint x: 765, startPoint y: 506, endPoint x: 664, endPoint y: 511, distance: 101.1
click at [664, 511] on div "Total Monthly Listens 421k-627k" at bounding box center [721, 500] width 134 height 68
copy h3 "421k-627k"
click at [72, 32] on img at bounding box center [83, 27] width 142 height 28
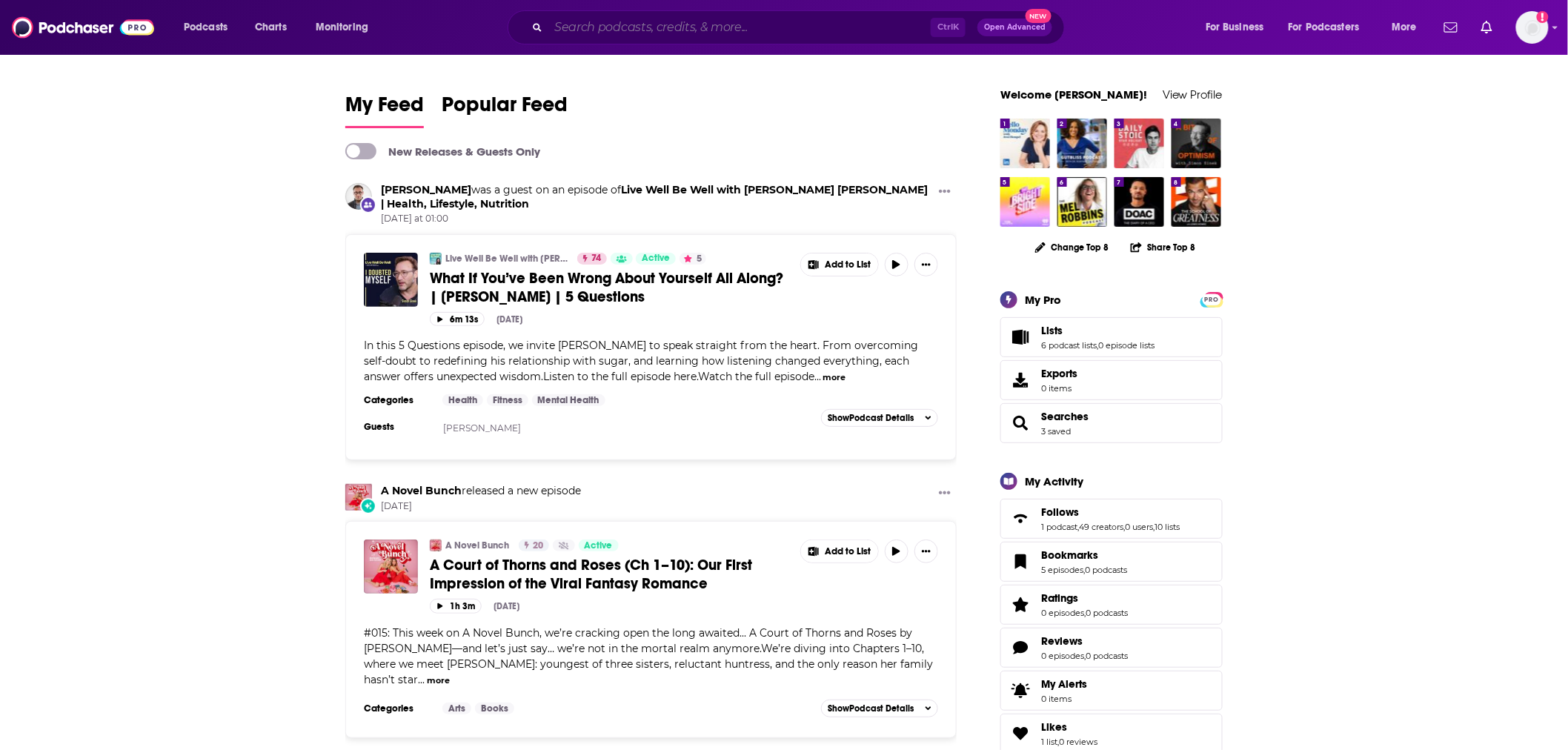
click at [684, 25] on input "Search podcasts, credits, & more..." at bounding box center [739, 27] width 382 height 24
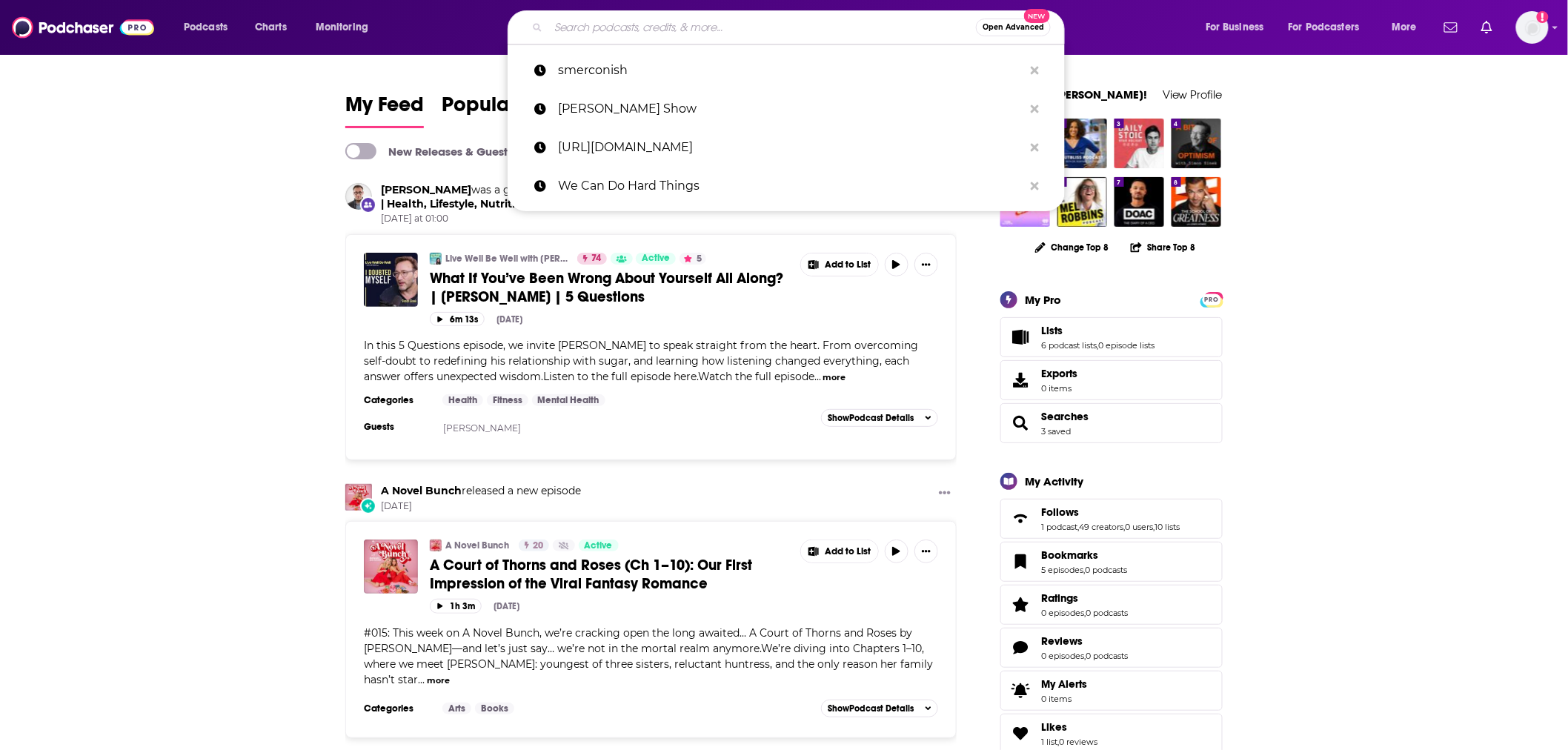
paste input "Mompreneurs"
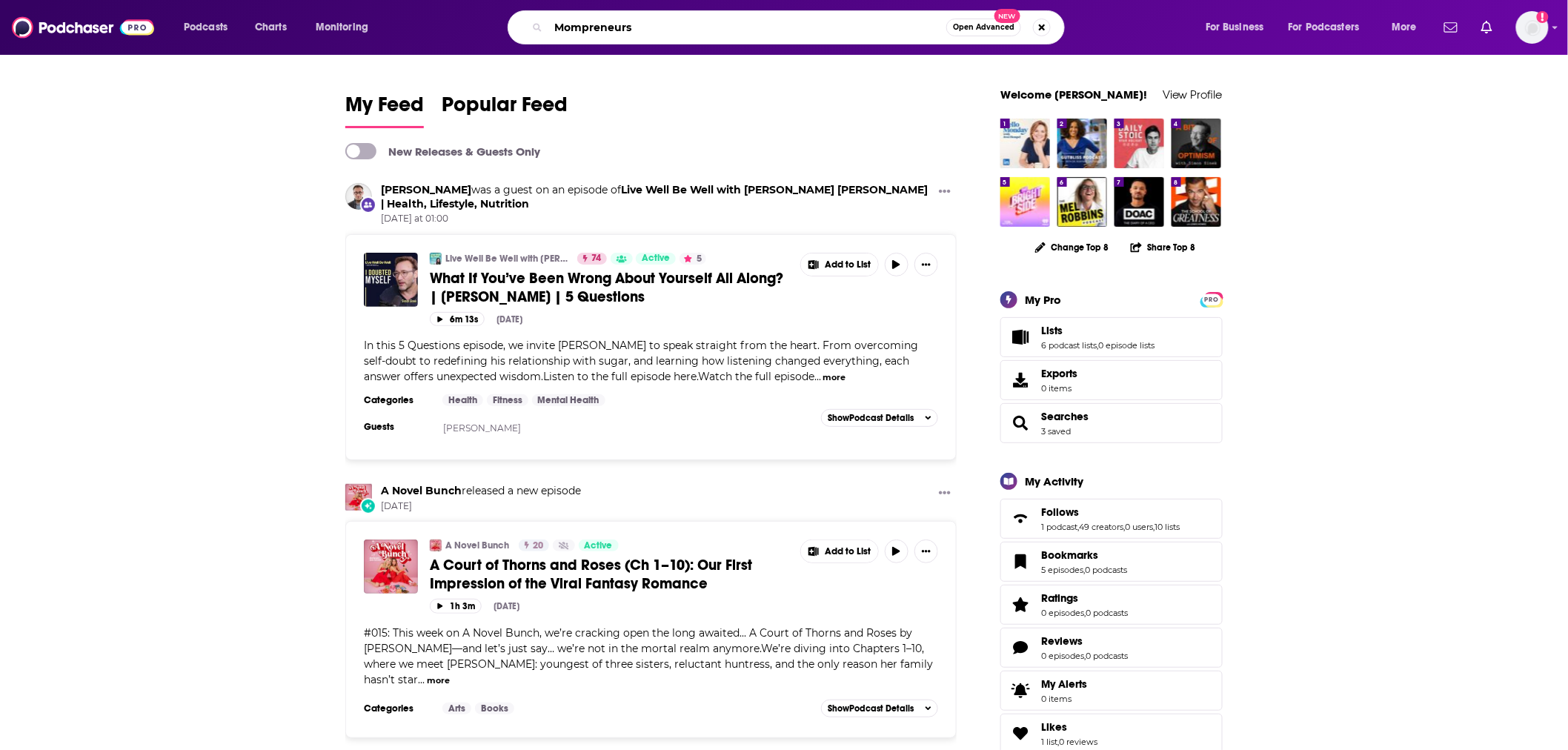
type input "Mompreneurs"
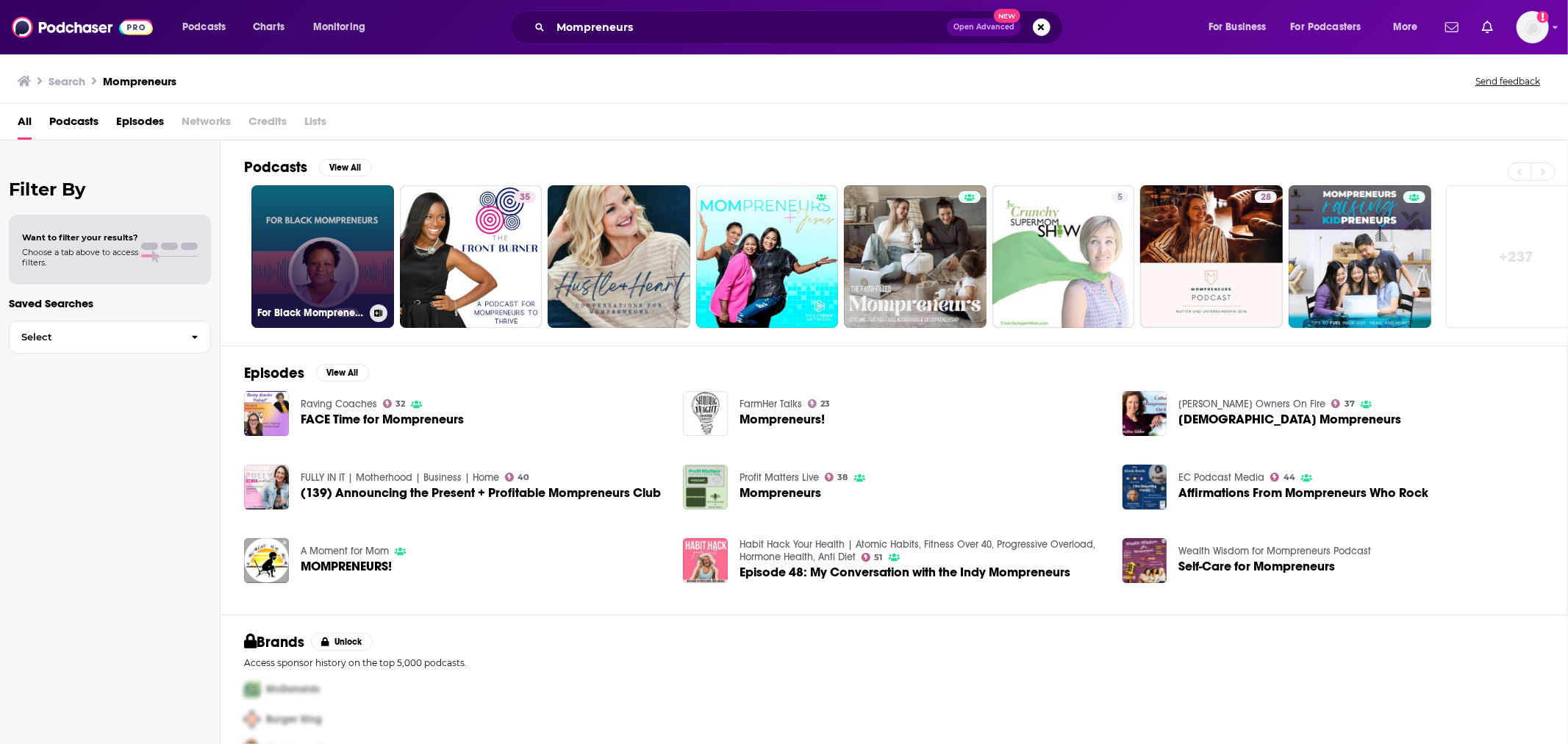
click at [333, 236] on link "For Black Mompreneurs" at bounding box center [323, 257] width 143 height 143
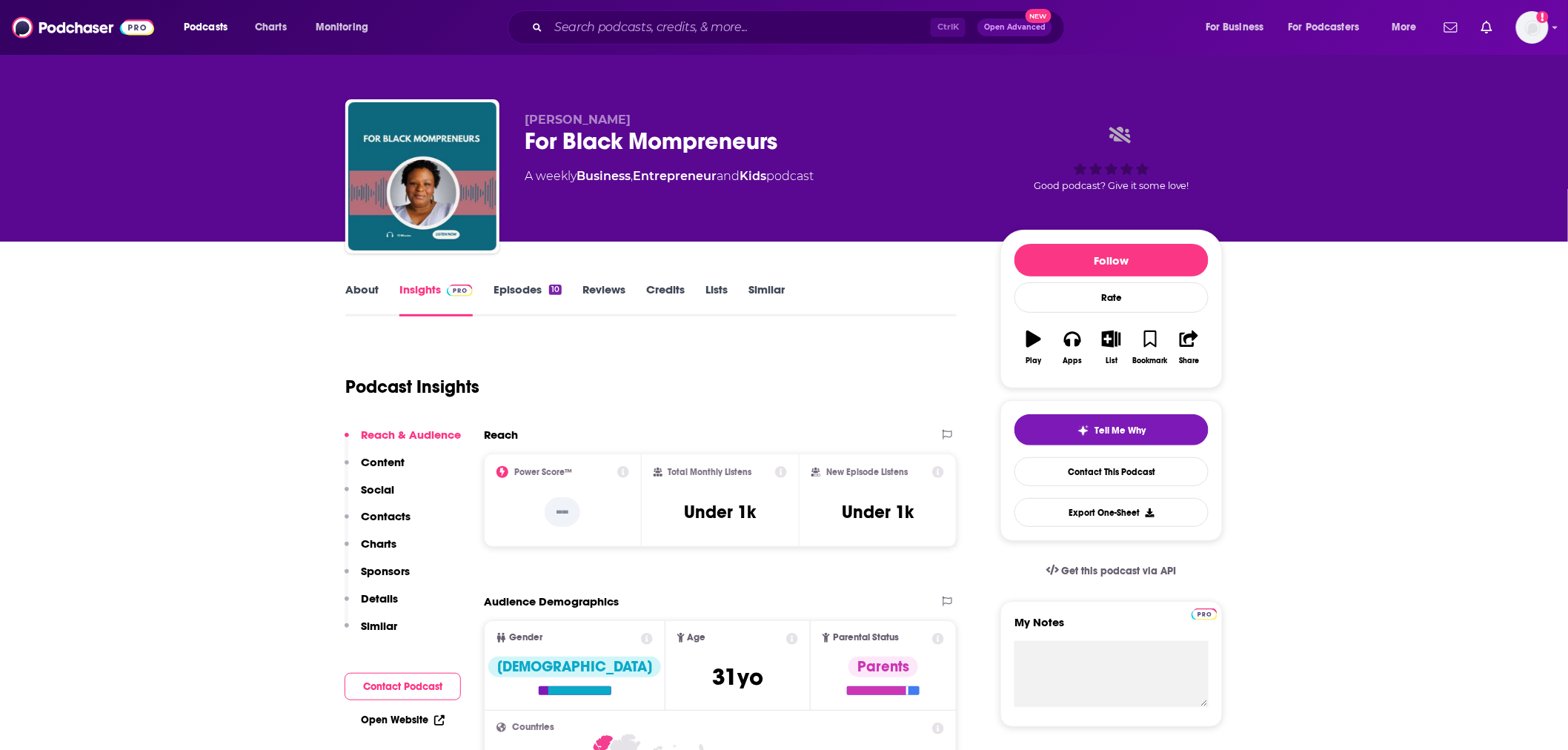
click at [560, 297] on link "Episodes 10" at bounding box center [528, 300] width 68 height 34
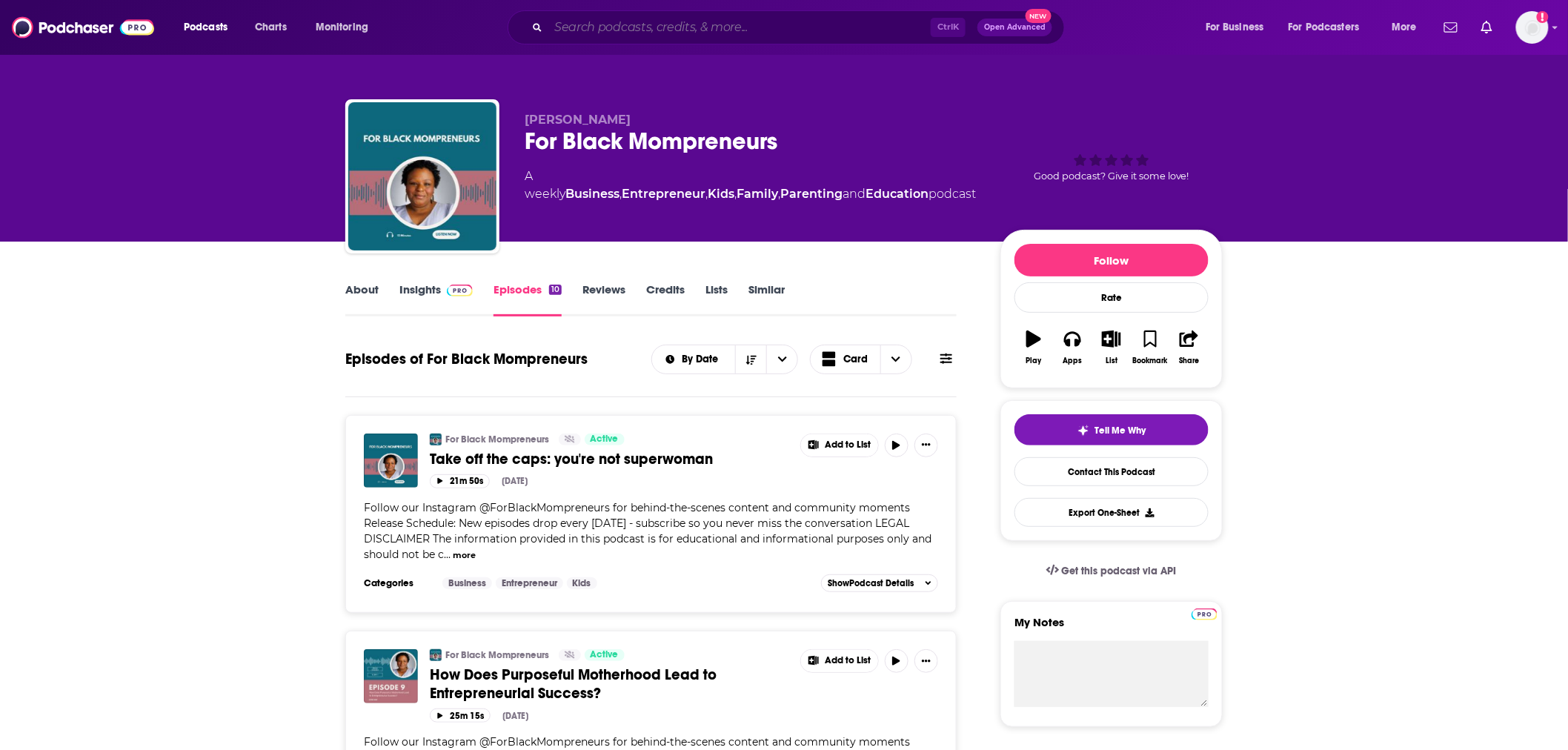
click at [606, 20] on input "Search podcasts, credits, & more..." at bounding box center [739, 27] width 382 height 24
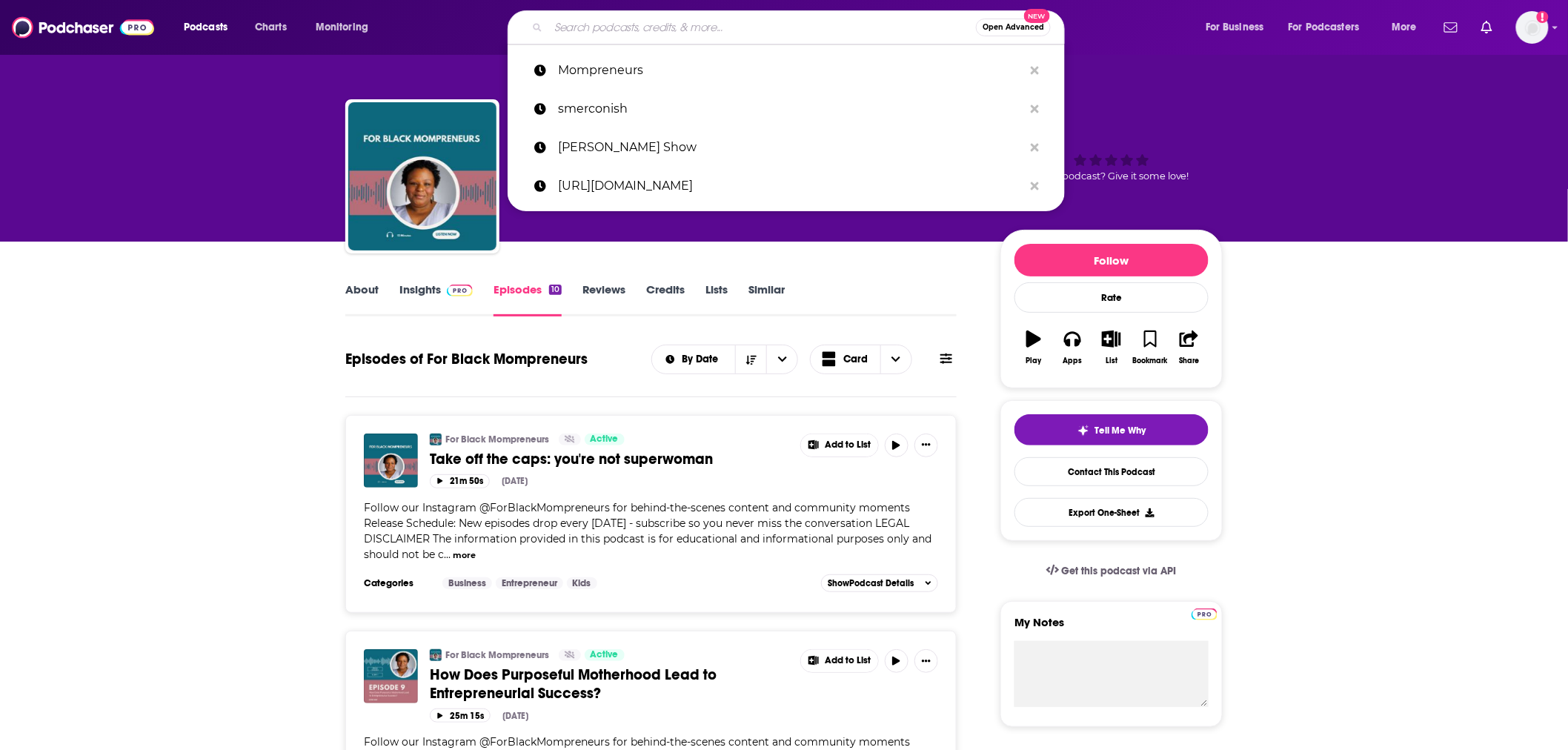
paste input "MadameNoire"
type input "MadameNoire"
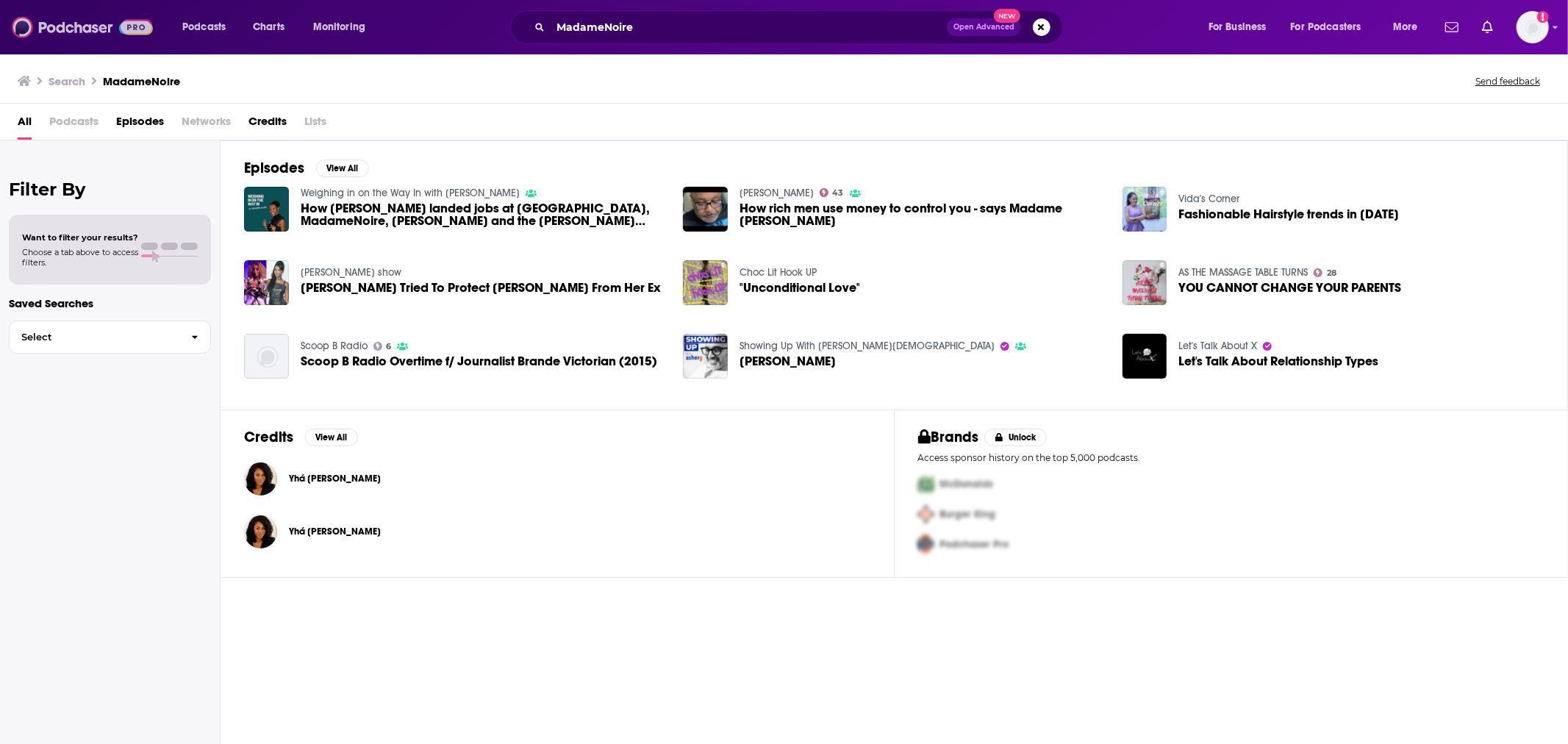
click at [64, 35] on img at bounding box center [82, 27] width 141 height 28
